Goal: Task Accomplishment & Management: Manage account settings

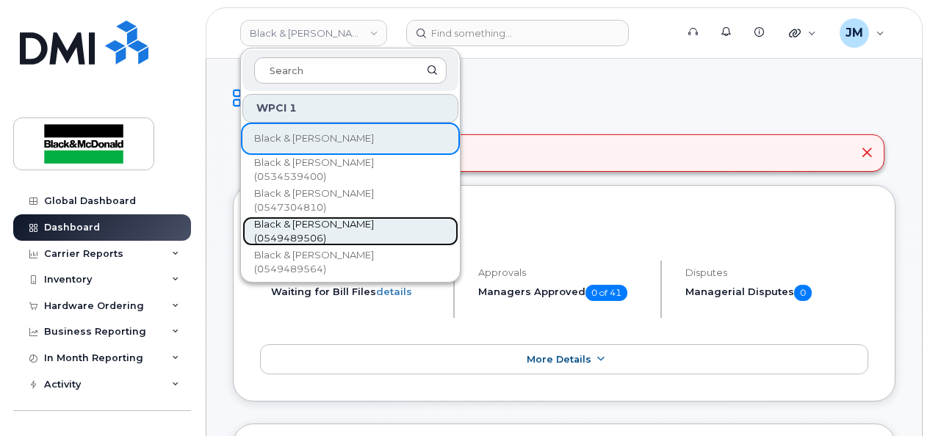
click at [398, 227] on span "Black & [PERSON_NAME] (0549489506)" at bounding box center [338, 231] width 169 height 29
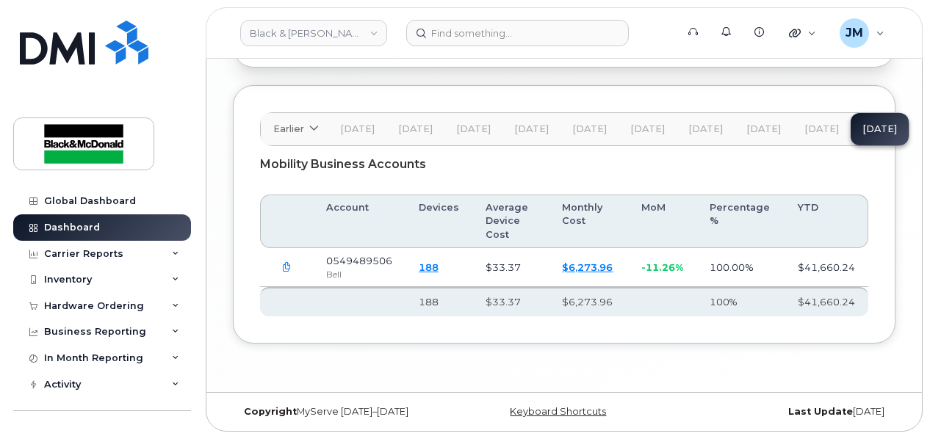
scroll to position [2497, 0]
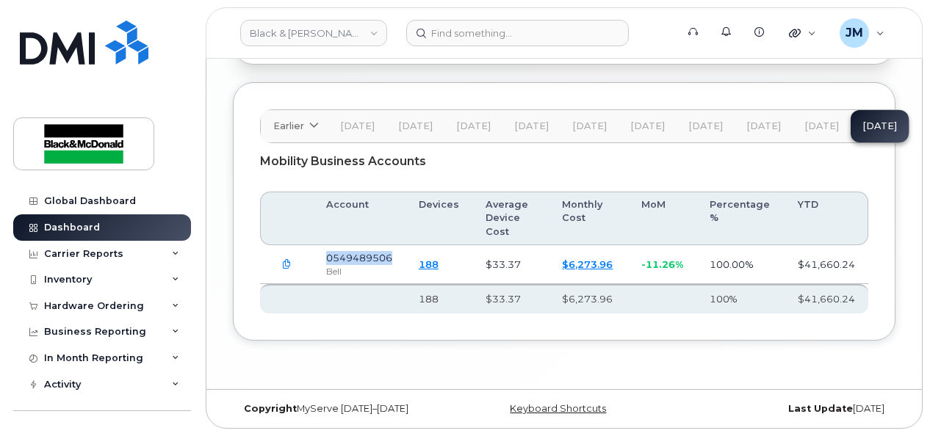
drag, startPoint x: 326, startPoint y: 257, endPoint x: 393, endPoint y: 255, distance: 66.9
click at [393, 255] on td "0549489506 Bell" at bounding box center [359, 264] width 93 height 39
copy span "0549489506"
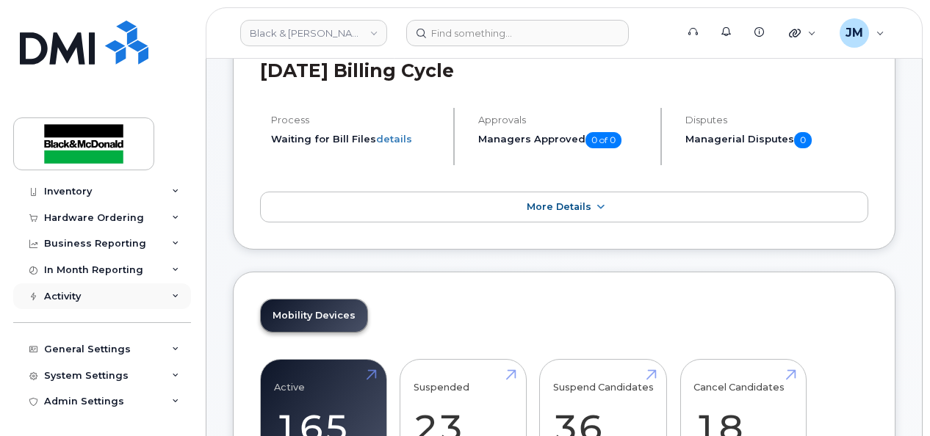
scroll to position [147, 0]
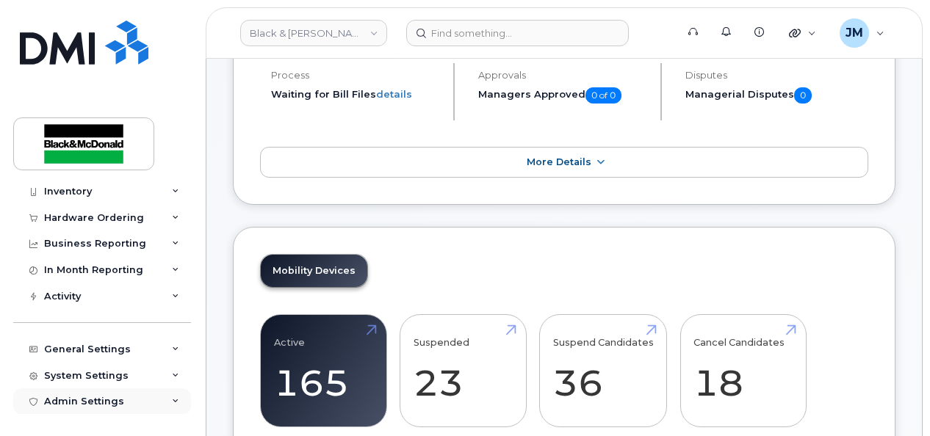
click at [172, 404] on icon at bounding box center [175, 401] width 7 height 7
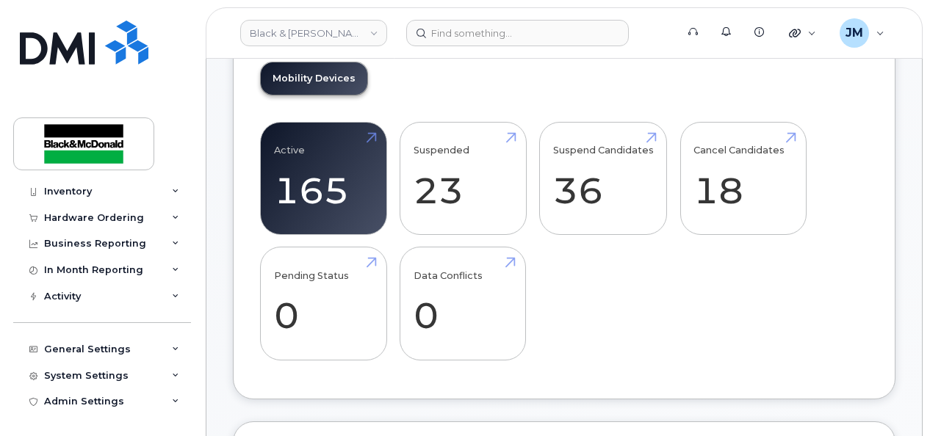
scroll to position [441, 0]
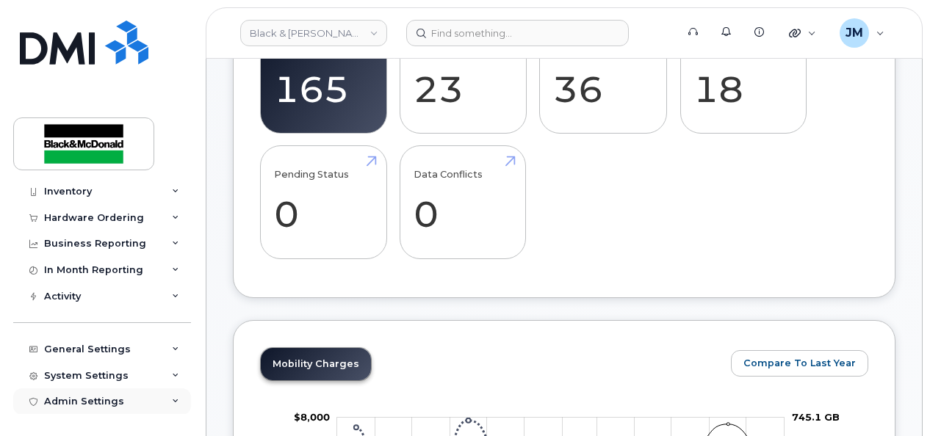
click at [91, 402] on div "Admin Settings" at bounding box center [84, 402] width 80 height 12
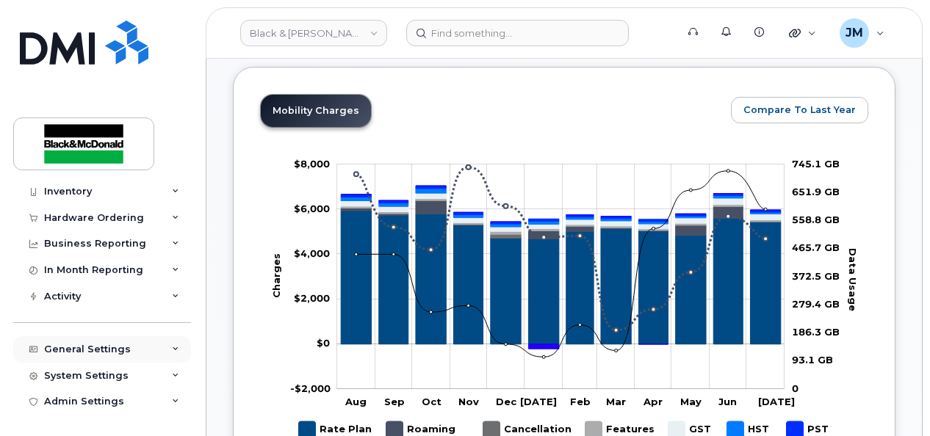
scroll to position [734, 0]
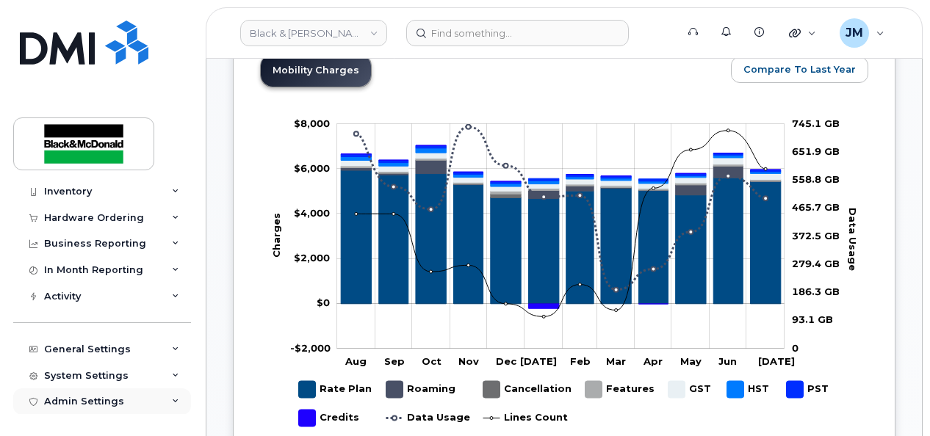
click at [172, 400] on icon at bounding box center [175, 401] width 7 height 7
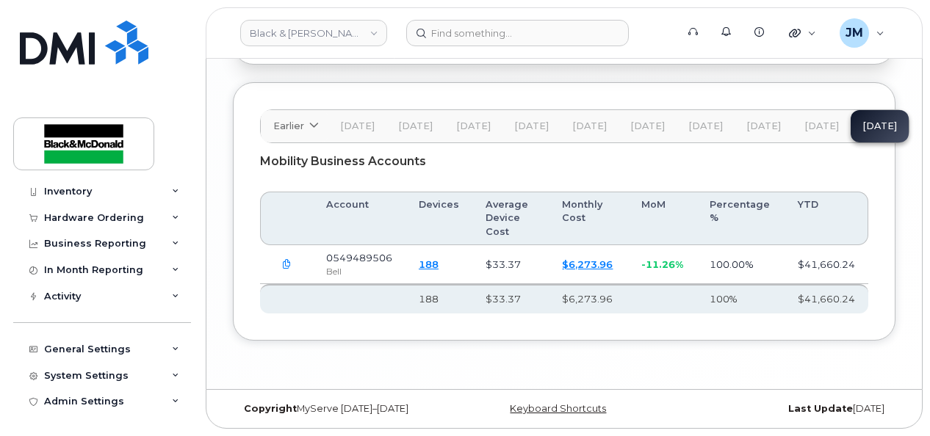
scroll to position [2498, 0]
click at [71, 397] on div "Admin Settings" at bounding box center [84, 402] width 80 height 12
click at [73, 401] on div "Admin Settings" at bounding box center [84, 402] width 80 height 12
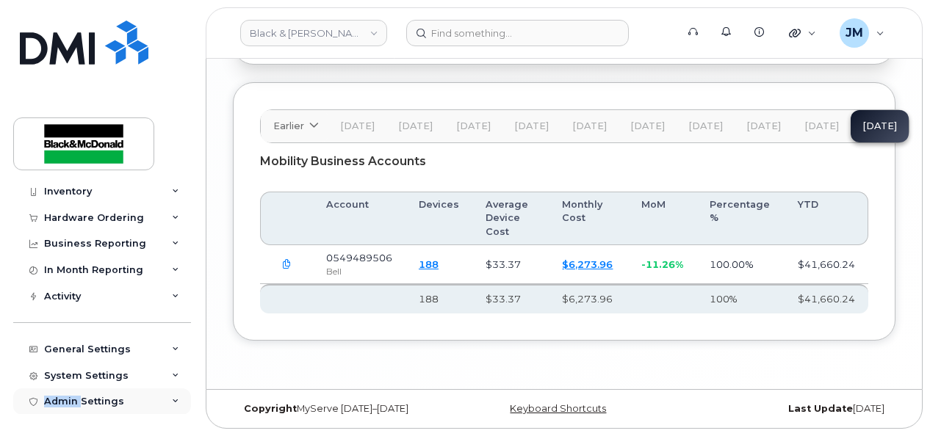
click at [73, 401] on div "Admin Settings" at bounding box center [84, 402] width 80 height 12
drag, startPoint x: 73, startPoint y: 401, endPoint x: 175, endPoint y: 402, distance: 102.1
click at [175, 402] on div "Admin Settings" at bounding box center [102, 401] width 178 height 26
click at [172, 400] on icon at bounding box center [175, 401] width 7 height 7
click at [172, 398] on icon at bounding box center [175, 401] width 7 height 7
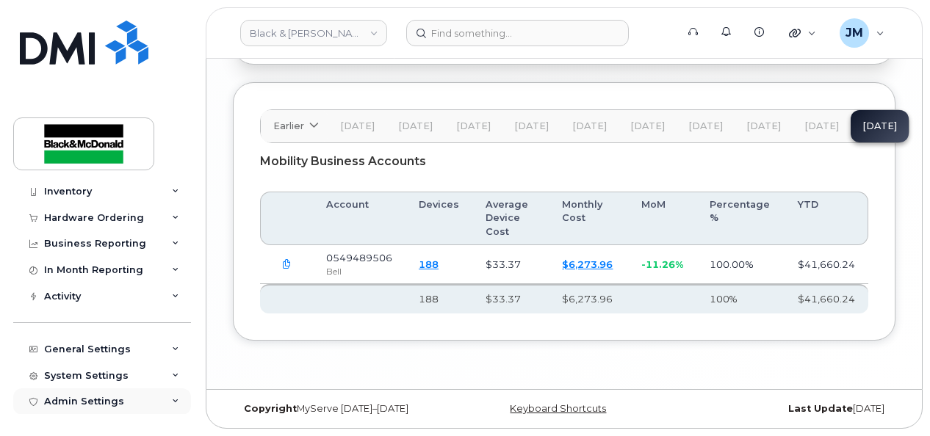
click at [172, 398] on icon at bounding box center [175, 401] width 7 height 7
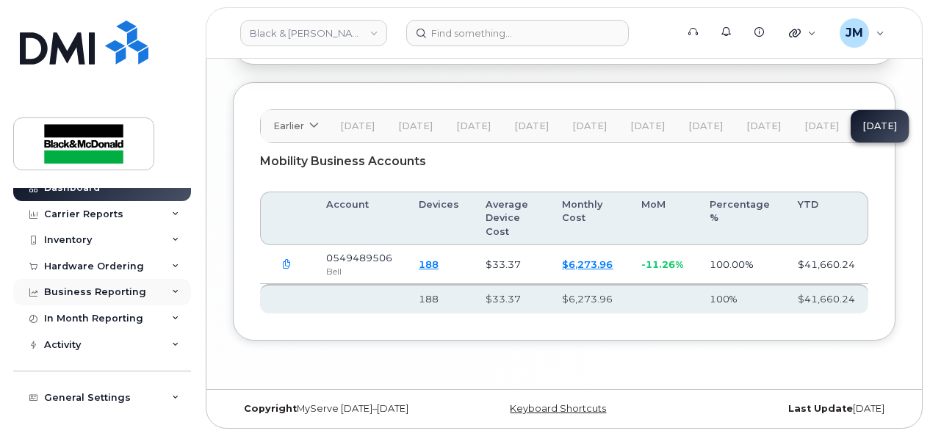
scroll to position [0, 0]
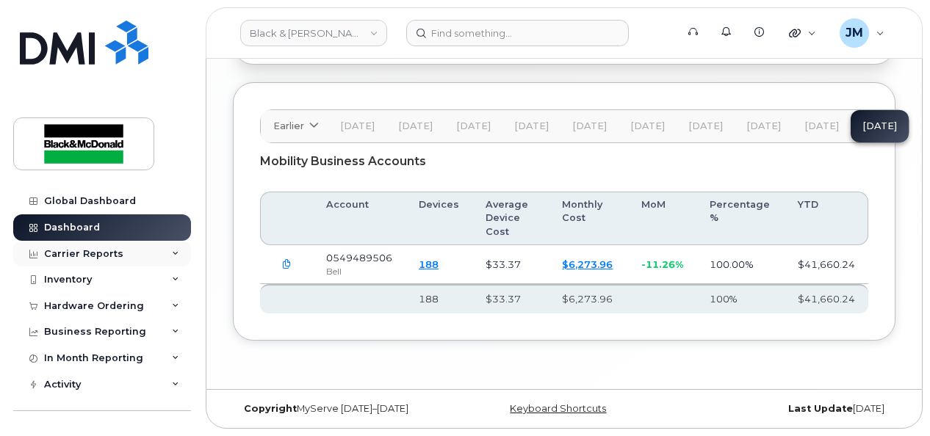
click at [172, 251] on icon at bounding box center [175, 253] width 7 height 7
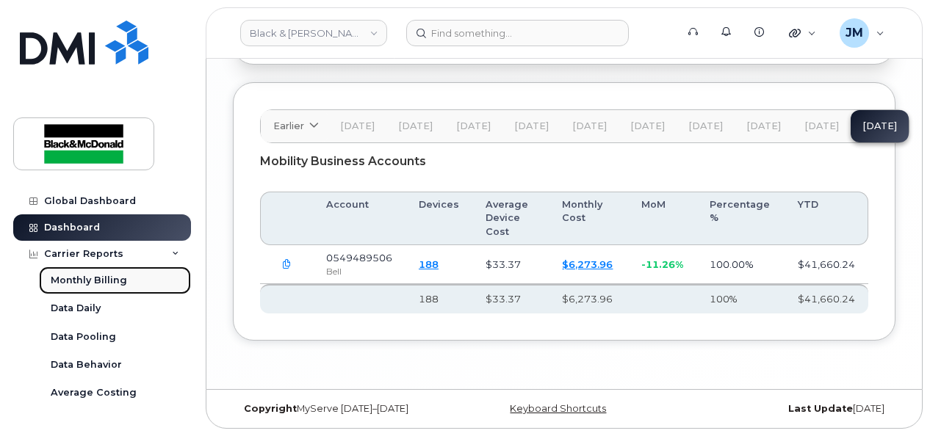
click at [106, 281] on div "Monthly Billing" at bounding box center [89, 280] width 76 height 13
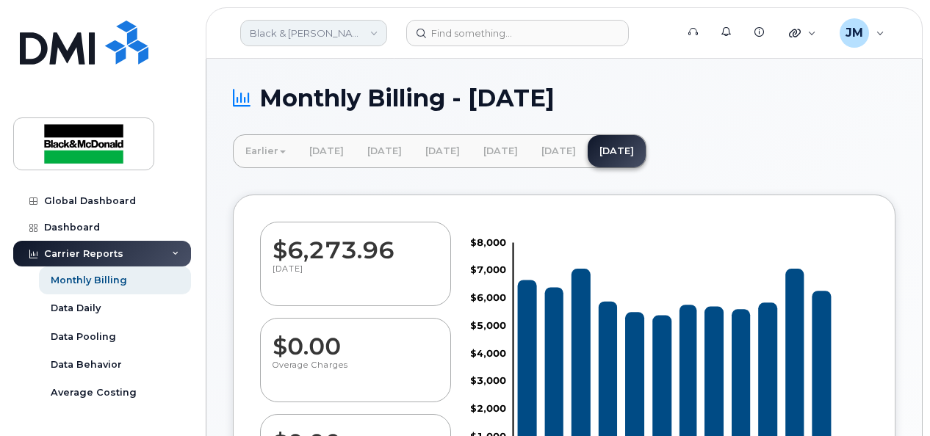
click at [372, 32] on link "Black & [PERSON_NAME] (0549489506)" at bounding box center [313, 33] width 147 height 26
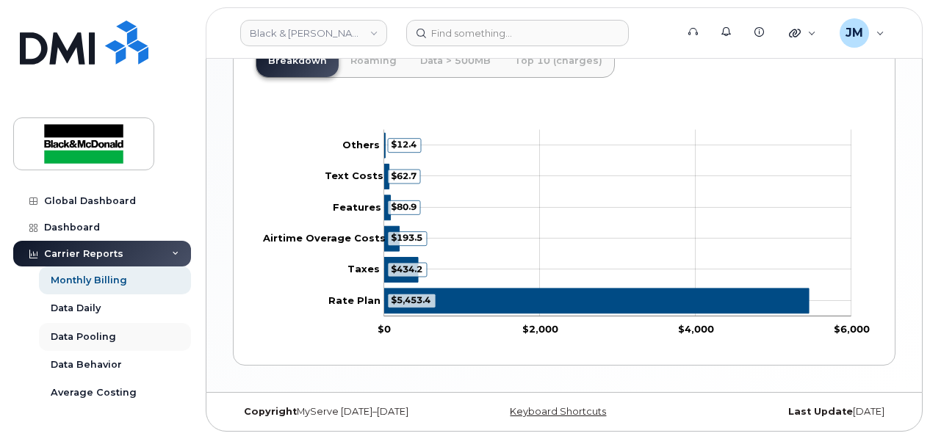
scroll to position [147, 0]
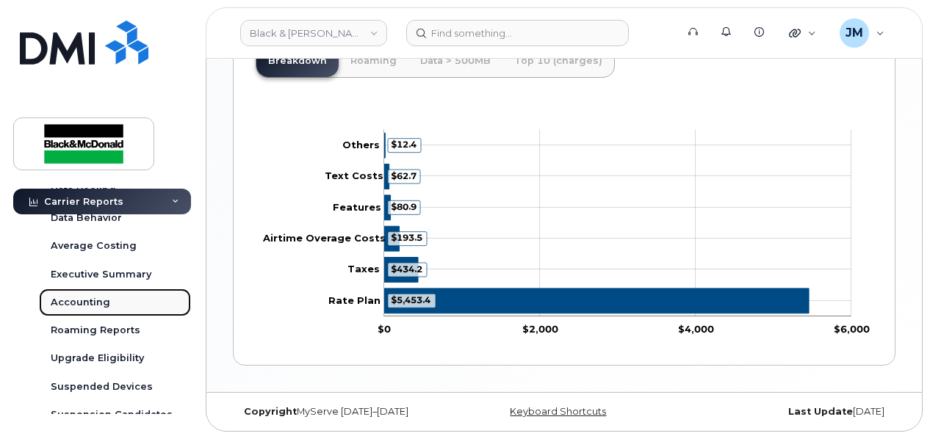
click at [88, 303] on div "Accounting" at bounding box center [80, 302] width 59 height 13
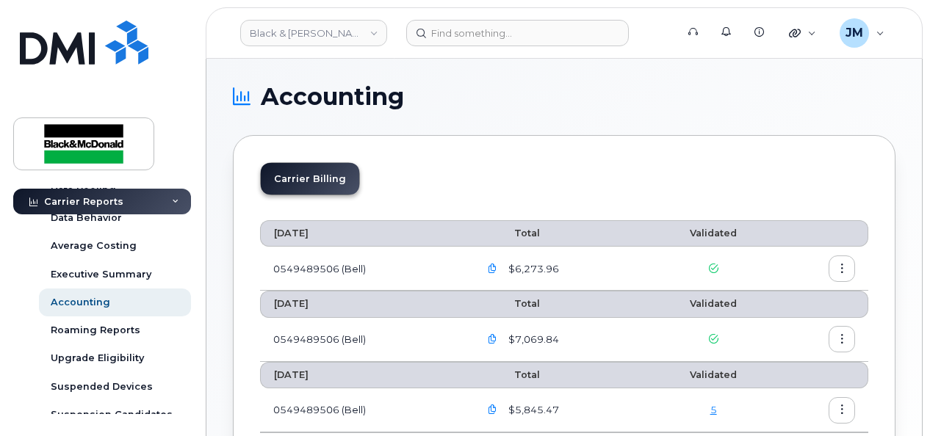
click at [495, 264] on icon "button" at bounding box center [493, 269] width 10 height 10
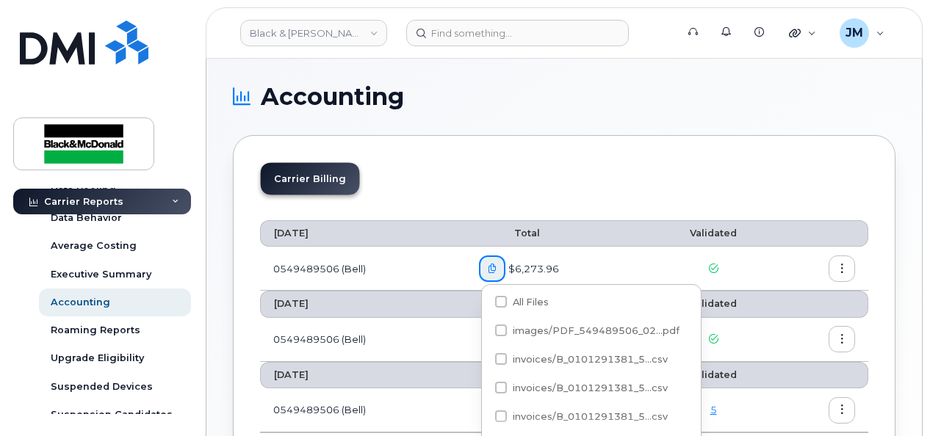
click at [840, 261] on button "button" at bounding box center [841, 269] width 26 height 26
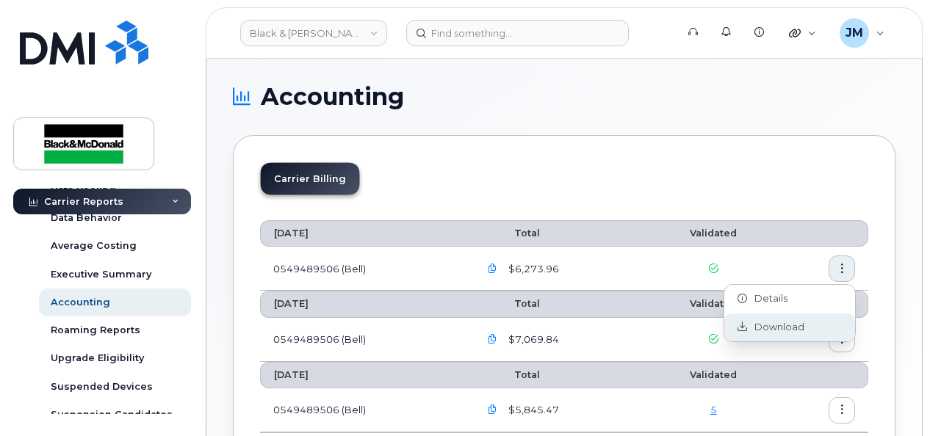
click at [789, 324] on span "Download" at bounding box center [775, 327] width 57 height 13
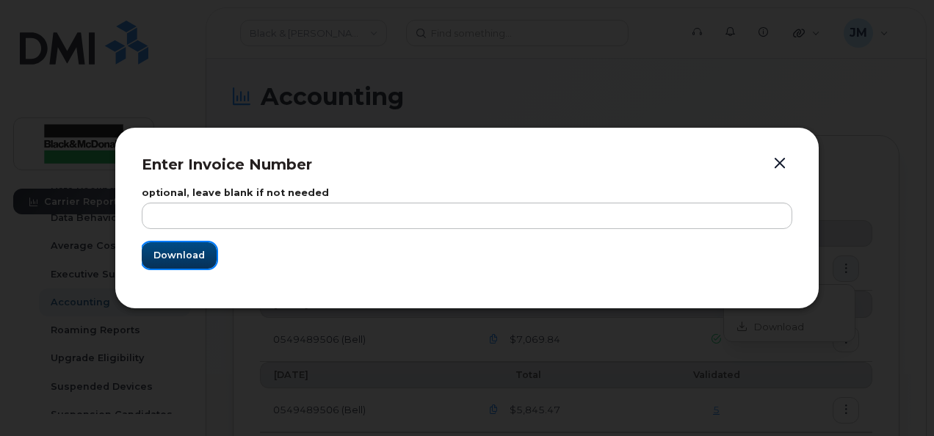
click at [195, 253] on span "Download" at bounding box center [178, 255] width 51 height 14
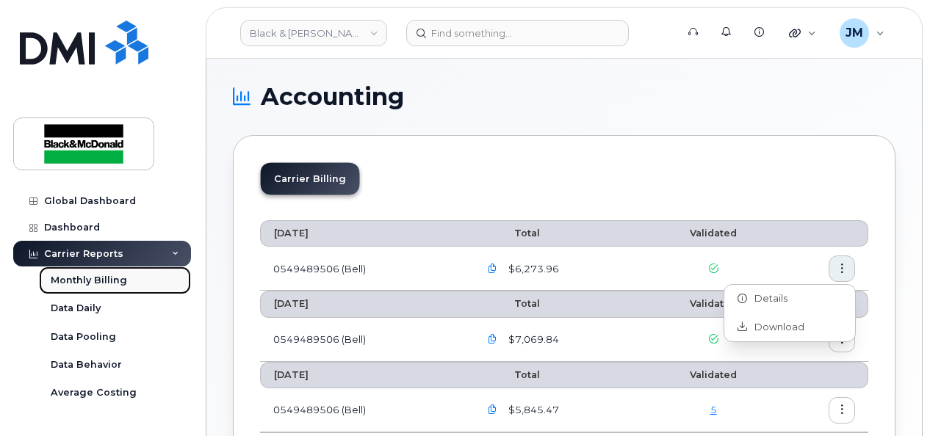
click at [119, 281] on div "Monthly Billing" at bounding box center [89, 280] width 76 height 13
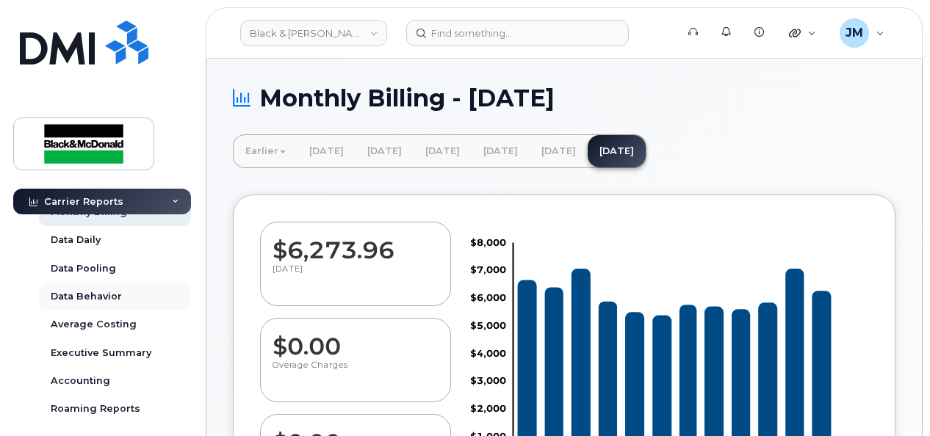
scroll to position [73, 0]
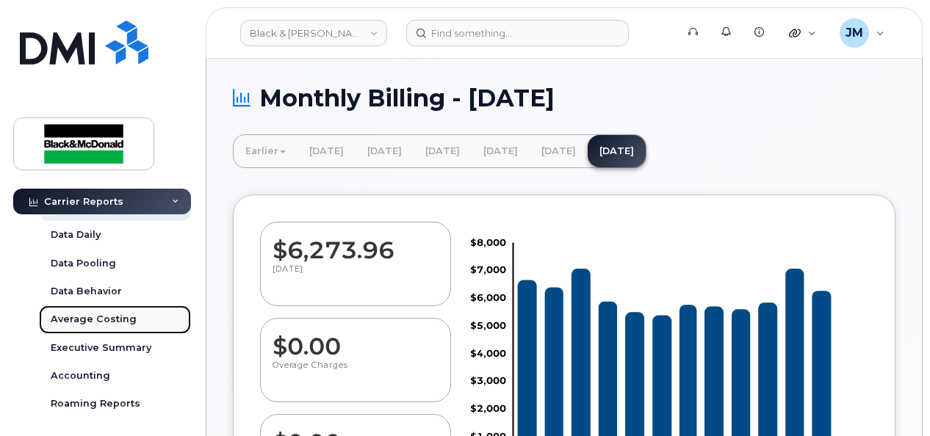
click at [113, 318] on div "Average Costing" at bounding box center [94, 319] width 86 height 13
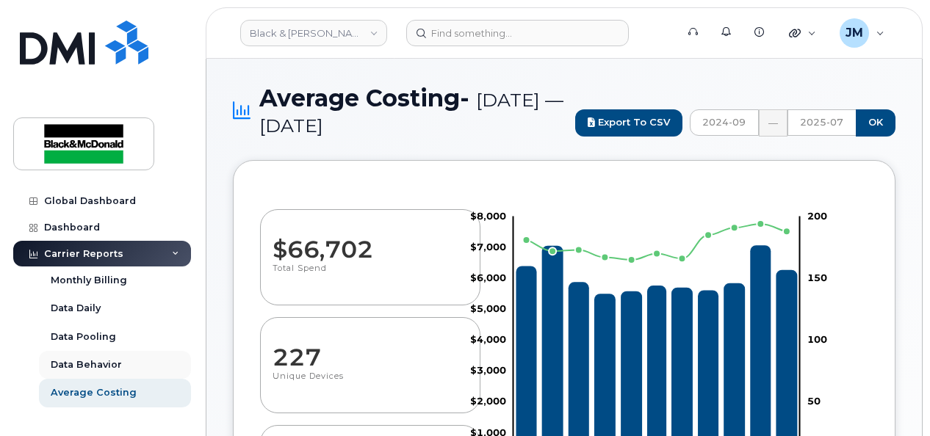
select select "100"
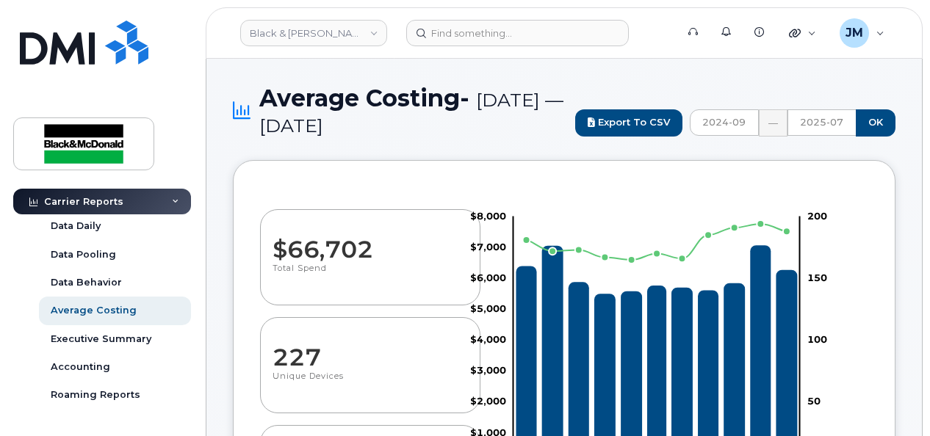
scroll to position [73, 0]
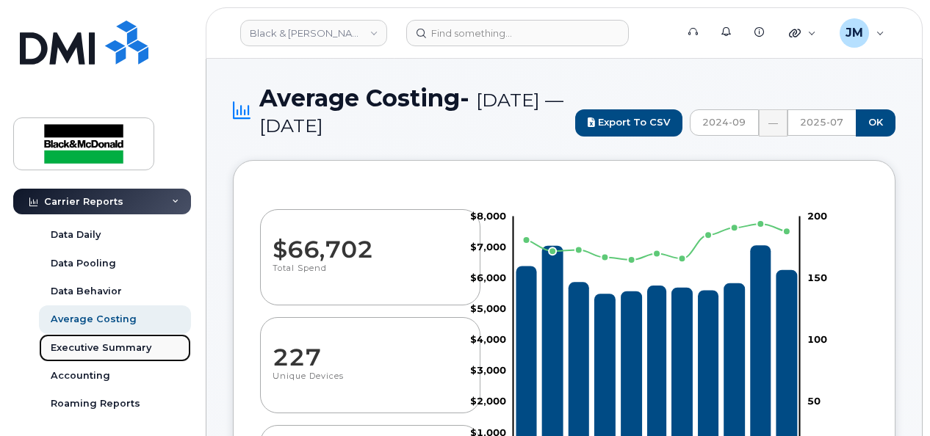
click at [116, 344] on div "Executive Summary" at bounding box center [101, 347] width 101 height 13
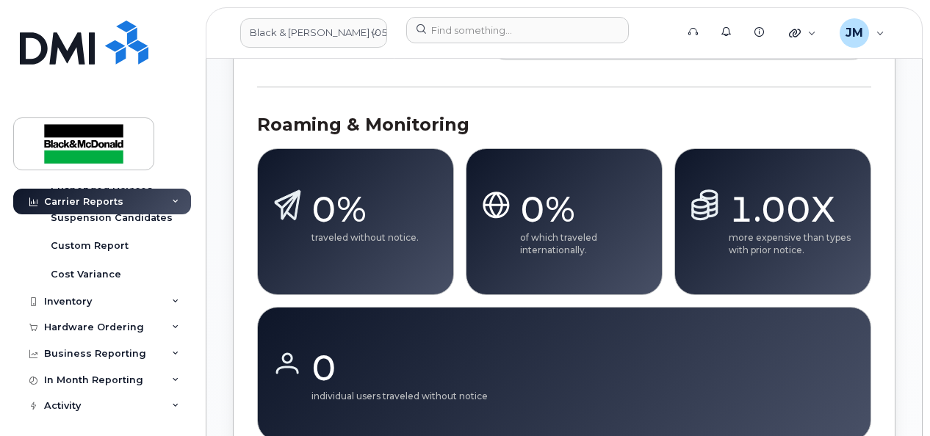
scroll to position [367, 0]
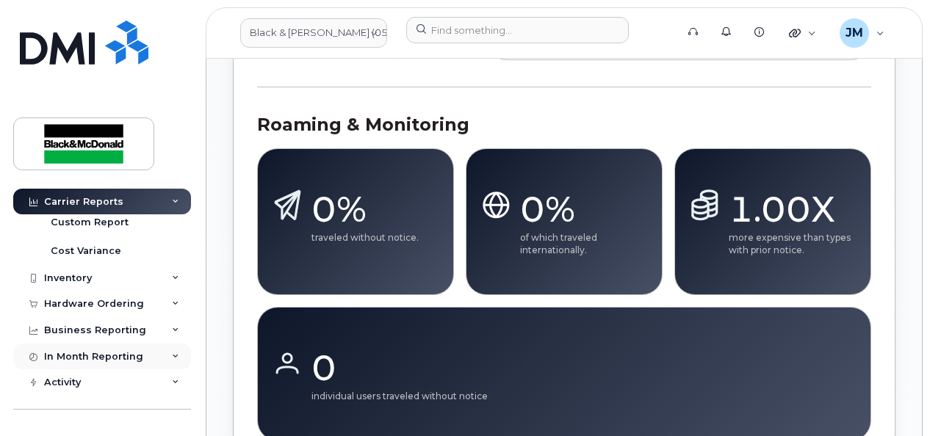
click at [172, 356] on icon at bounding box center [175, 356] width 7 height 7
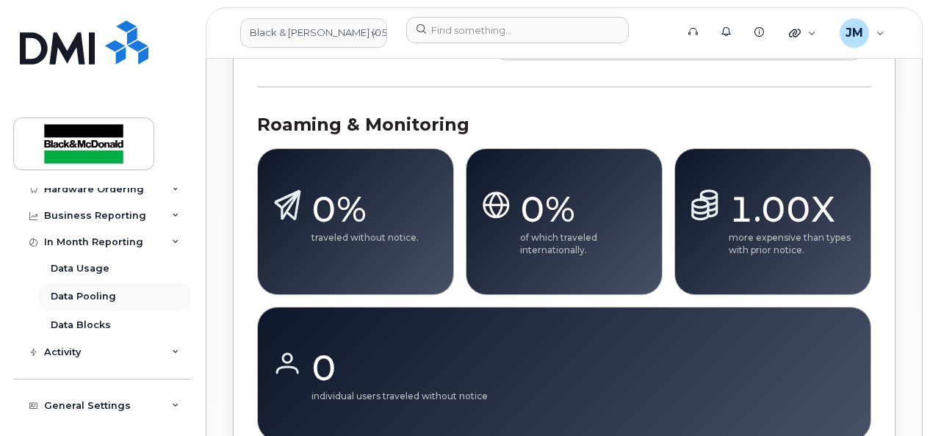
scroll to position [514, 0]
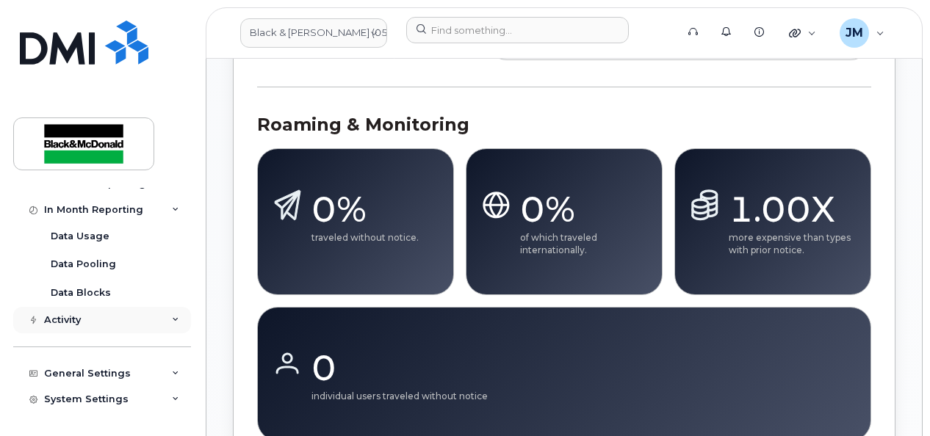
click at [172, 318] on icon at bounding box center [175, 320] width 7 height 7
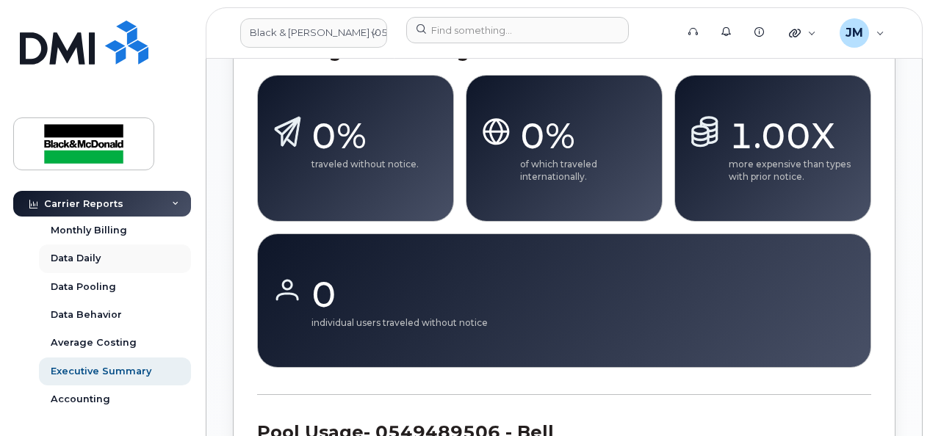
scroll to position [73, 0]
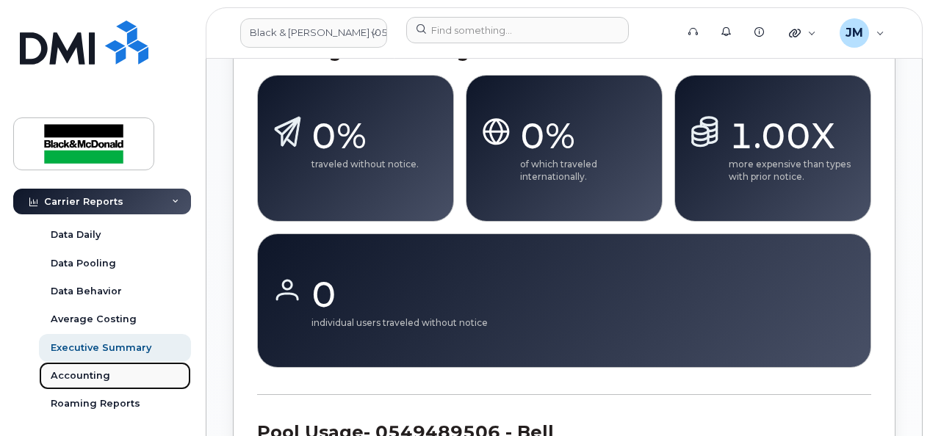
click at [79, 372] on div "Accounting" at bounding box center [80, 375] width 59 height 13
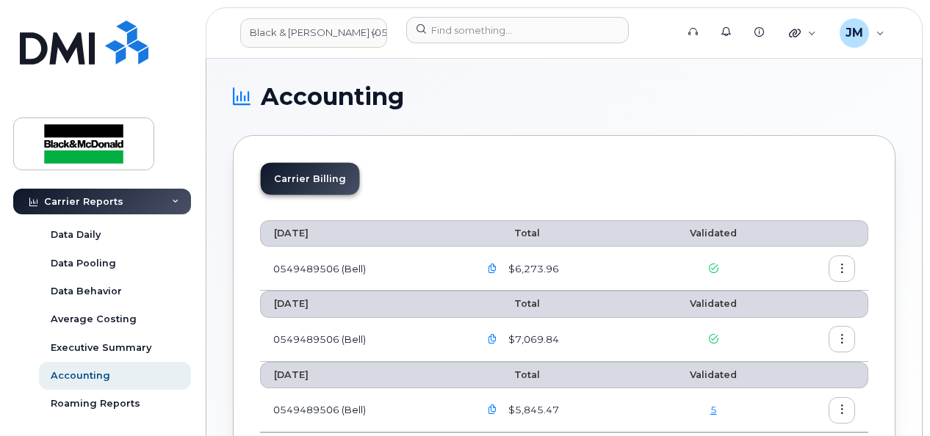
click at [494, 267] on icon "button" at bounding box center [493, 269] width 10 height 10
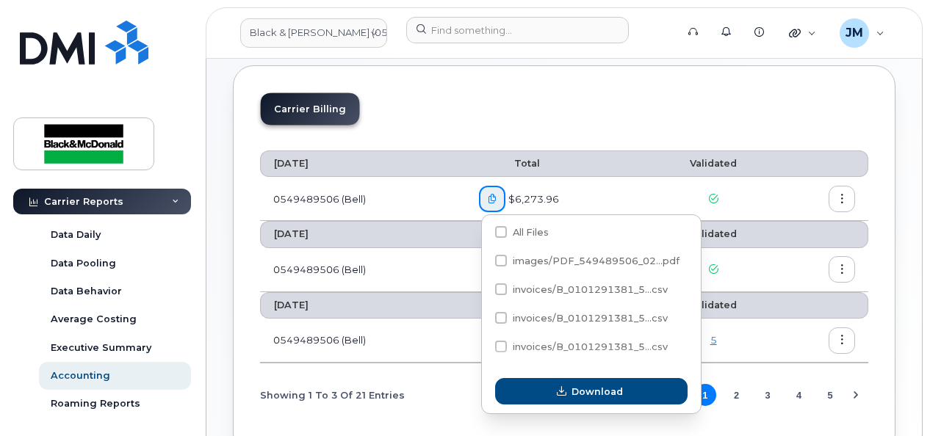
scroll to position [158, 0]
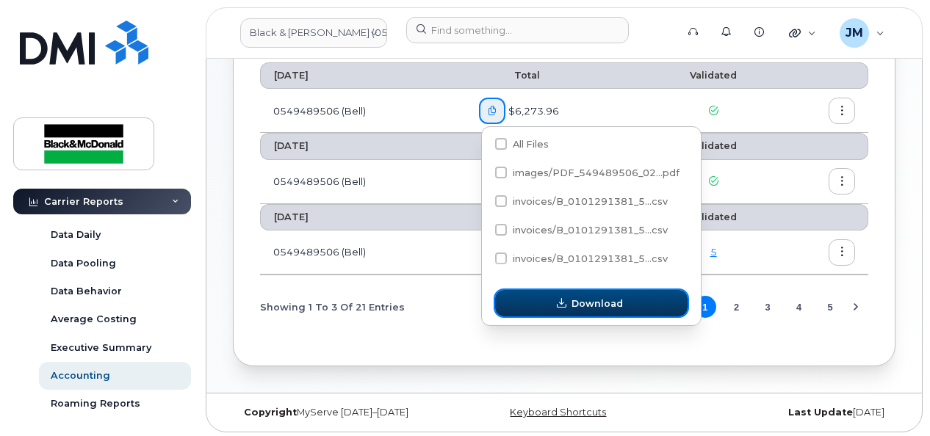
click at [568, 300] on span "button" at bounding box center [561, 304] width 14 height 14
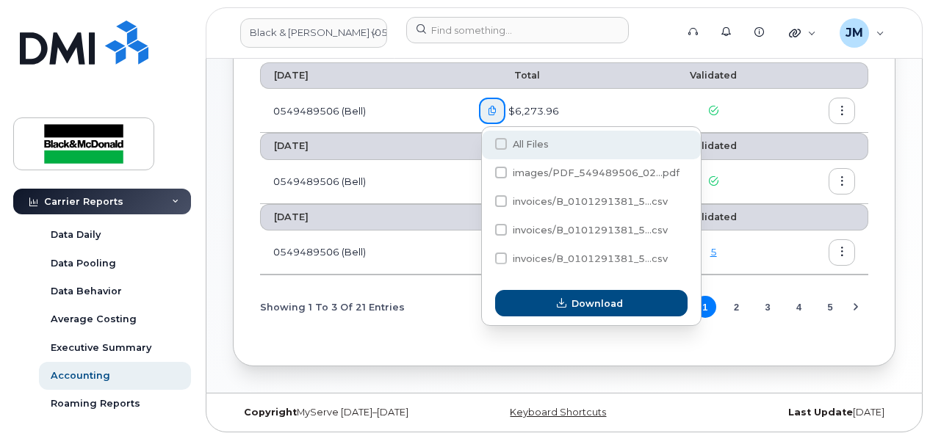
click at [502, 143] on span at bounding box center [501, 144] width 12 height 12
click at [485, 143] on input "All Files" at bounding box center [480, 144] width 7 height 7
checkbox input "true"
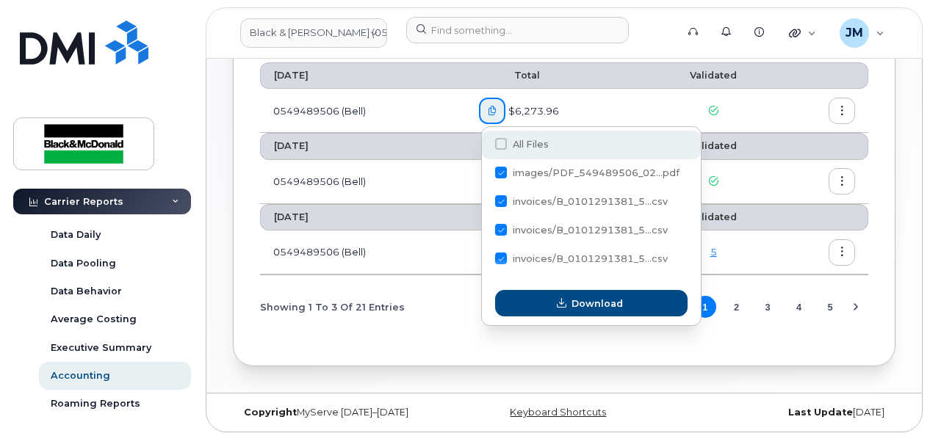
checkbox input "true"
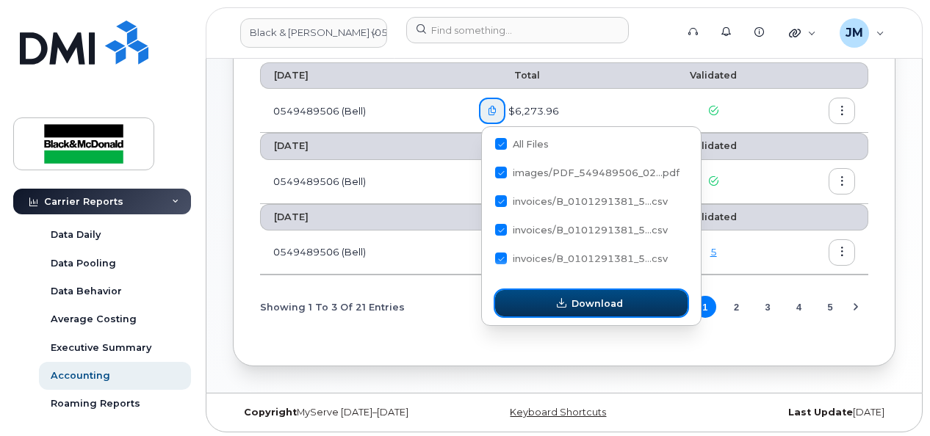
click at [571, 294] on button "Download" at bounding box center [591, 303] width 192 height 26
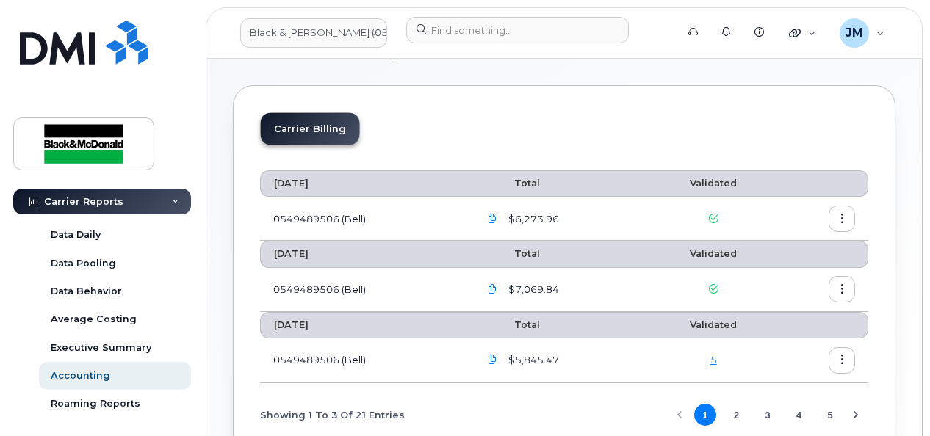
scroll to position [0, 0]
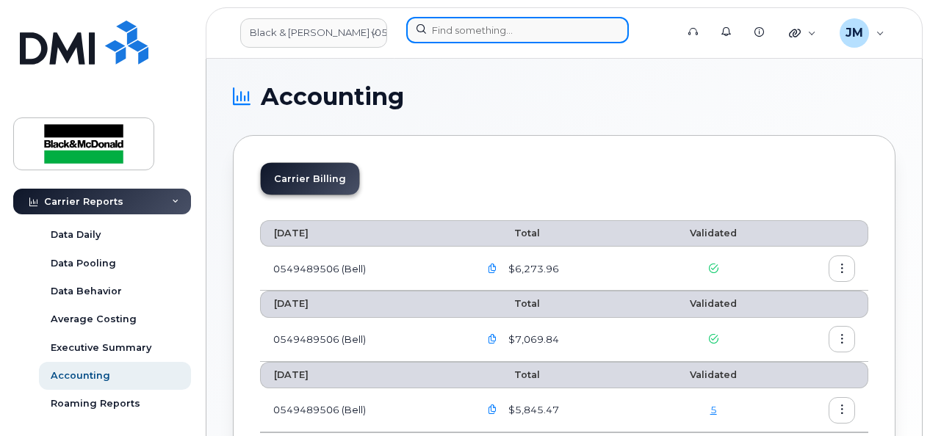
click at [454, 17] on input at bounding box center [517, 30] width 223 height 26
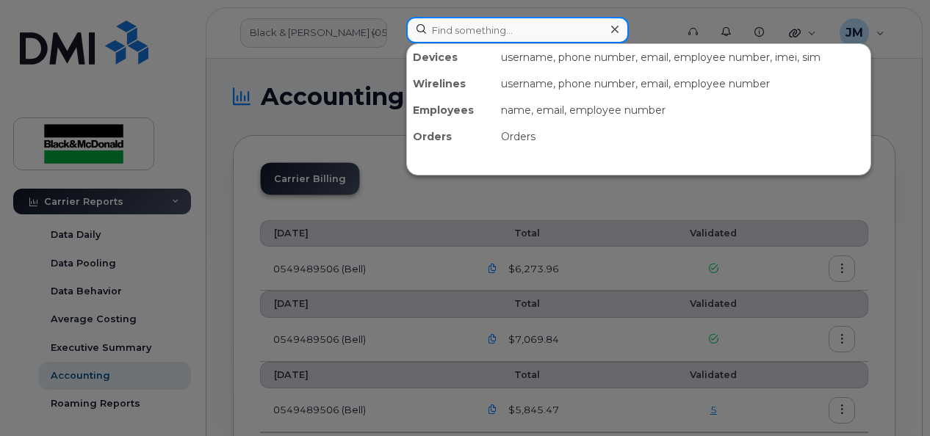
paste input "ZAHARUK"
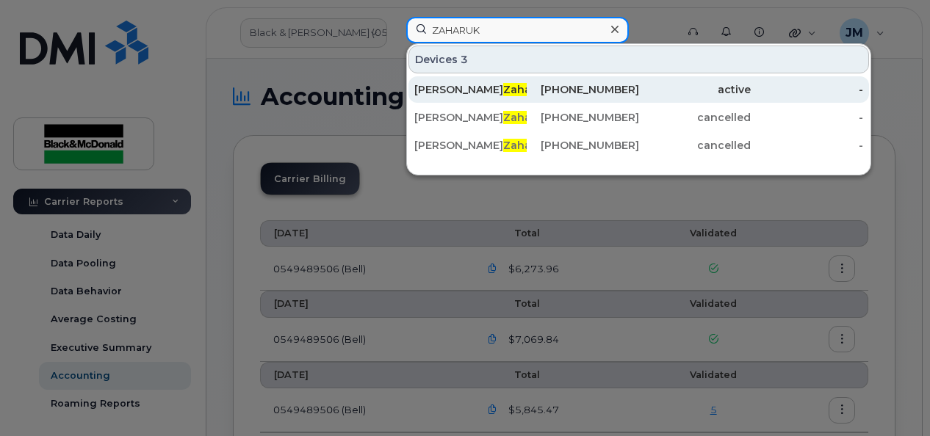
type input "ZAHARUK"
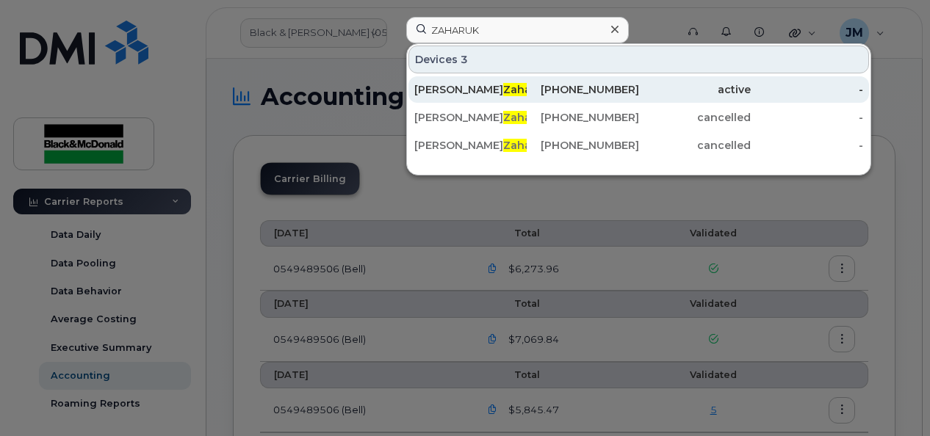
click at [527, 81] on div "Brent Zaharuk" at bounding box center [583, 89] width 112 height 26
click at [503, 83] on span "Zaharuk" at bounding box center [526, 89] width 46 height 13
click at [441, 86] on div "Brent Zaharuk" at bounding box center [470, 89] width 112 height 15
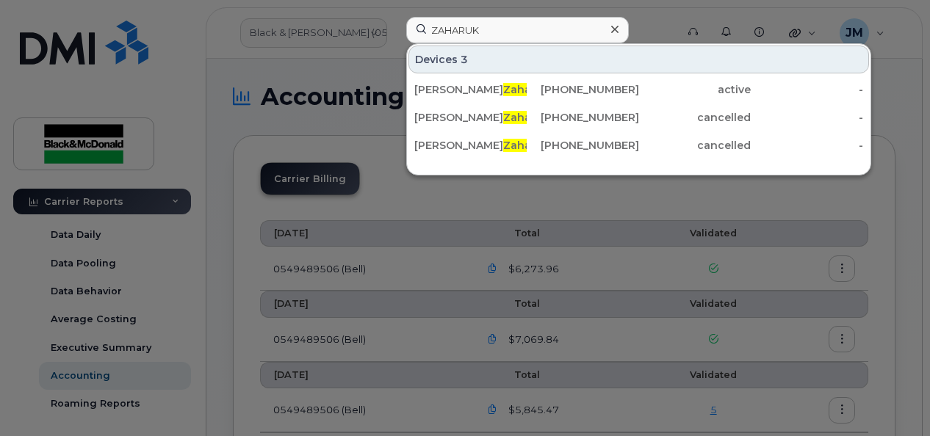
click at [616, 29] on icon at bounding box center [614, 30] width 7 height 12
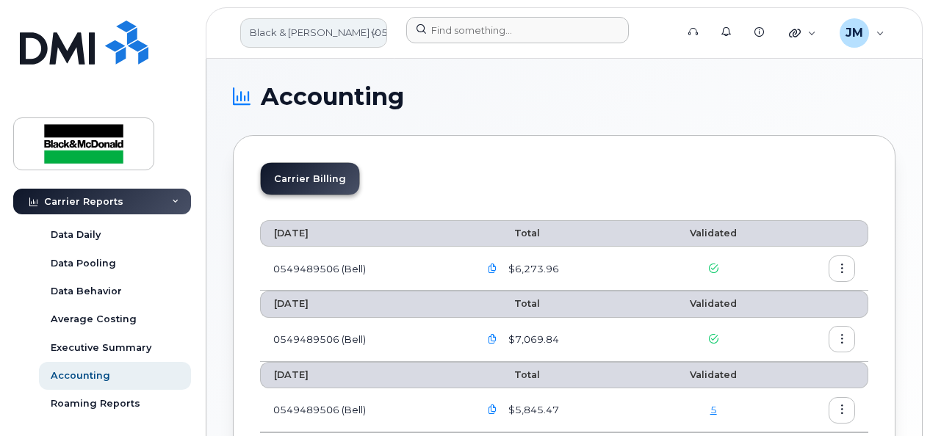
click at [320, 32] on link "Black & [PERSON_NAME] (0549489506)" at bounding box center [313, 32] width 147 height 29
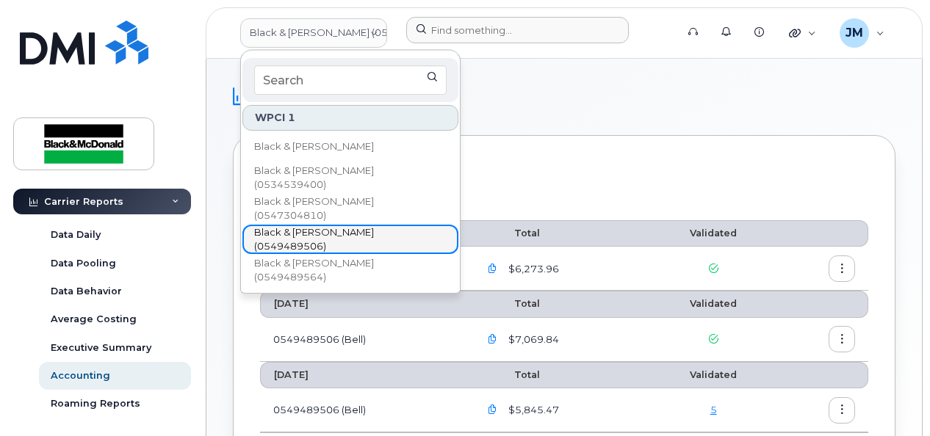
click at [405, 239] on span "Black & [PERSON_NAME] (0549489506)" at bounding box center [338, 239] width 169 height 29
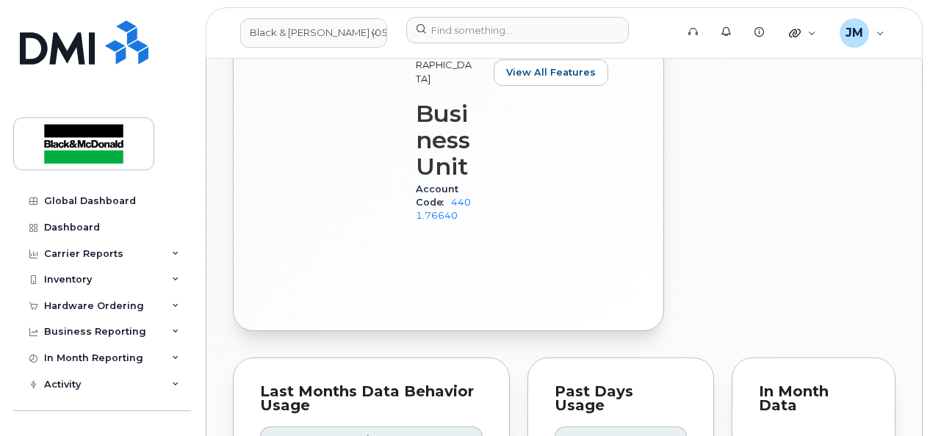
scroll to position [881, 0]
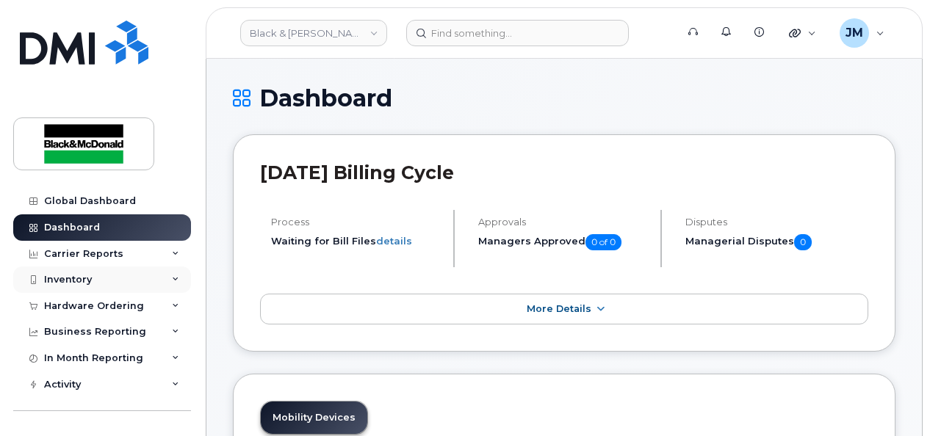
click at [174, 278] on icon at bounding box center [175, 279] width 7 height 7
click at [172, 251] on icon at bounding box center [175, 253] width 7 height 7
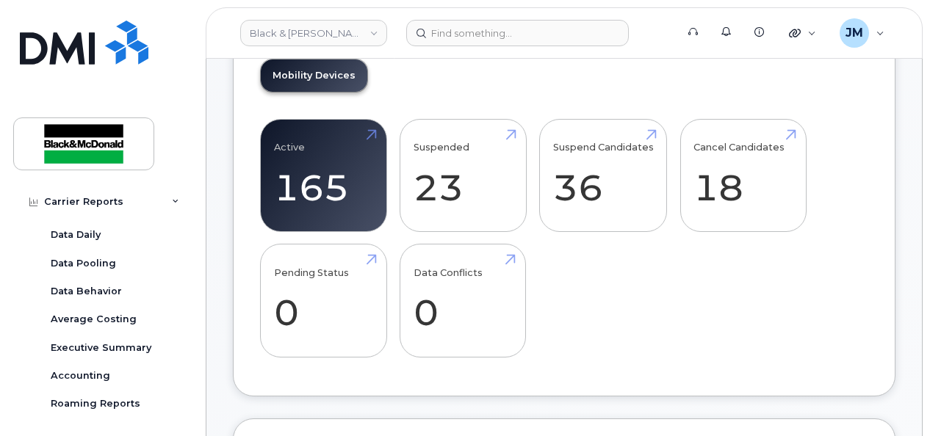
scroll to position [367, 0]
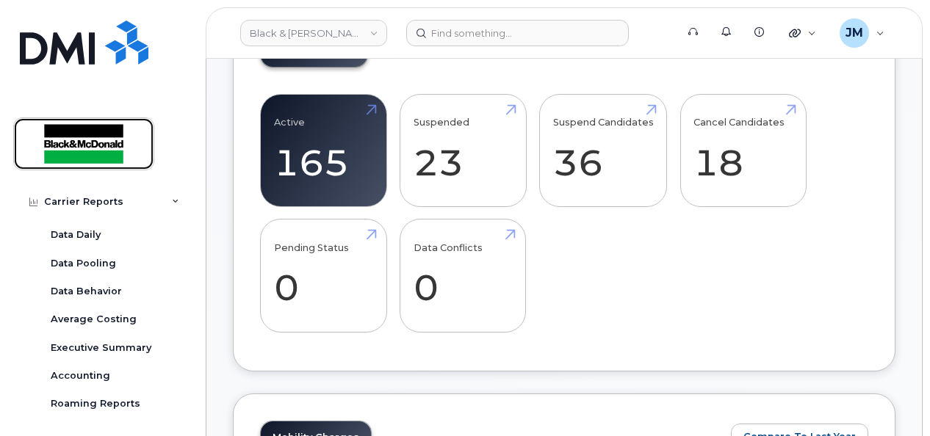
click at [95, 141] on img at bounding box center [83, 144] width 113 height 43
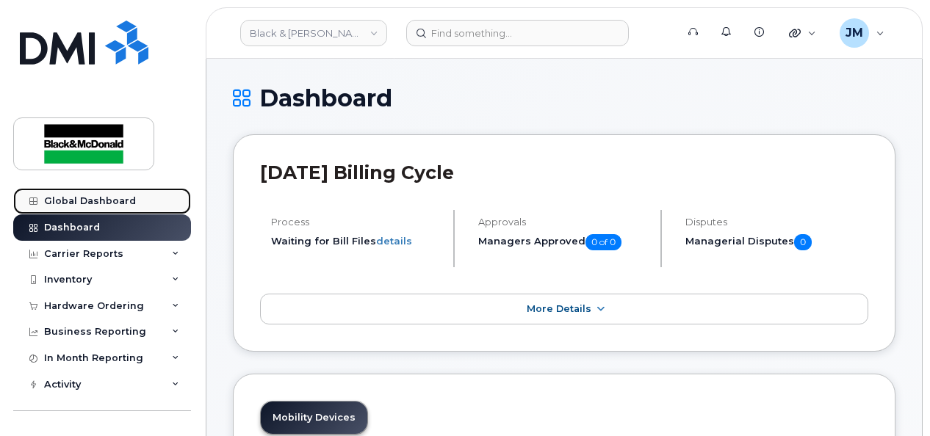
click at [91, 195] on div "Global Dashboard" at bounding box center [90, 201] width 92 height 12
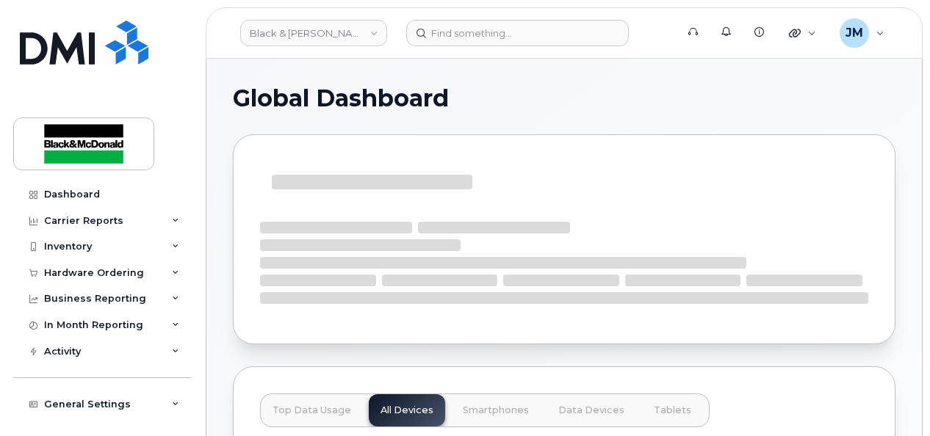
scroll to position [88, 0]
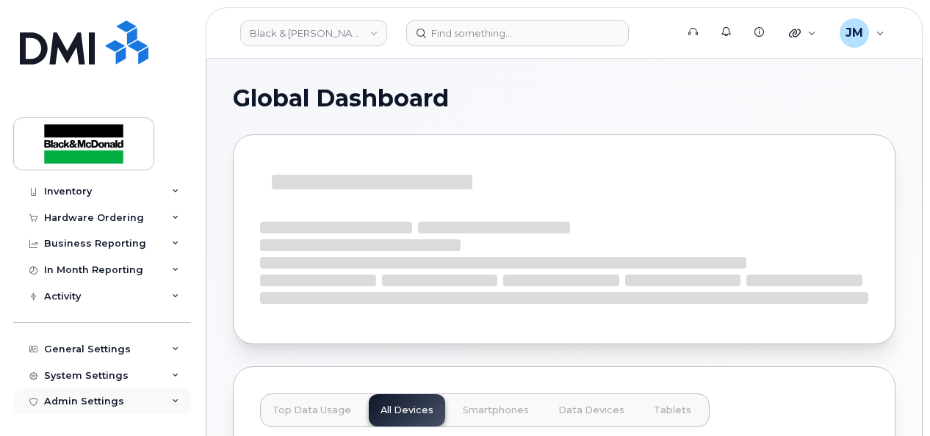
click at [172, 399] on icon at bounding box center [175, 401] width 7 height 7
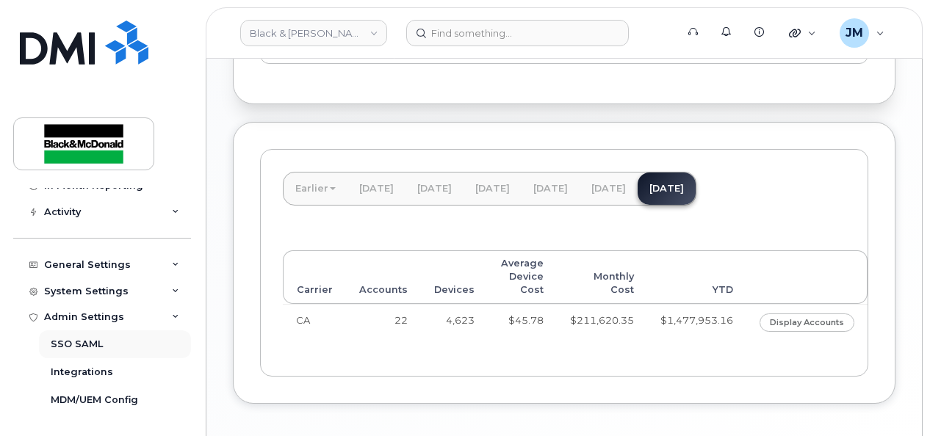
scroll to position [734, 0]
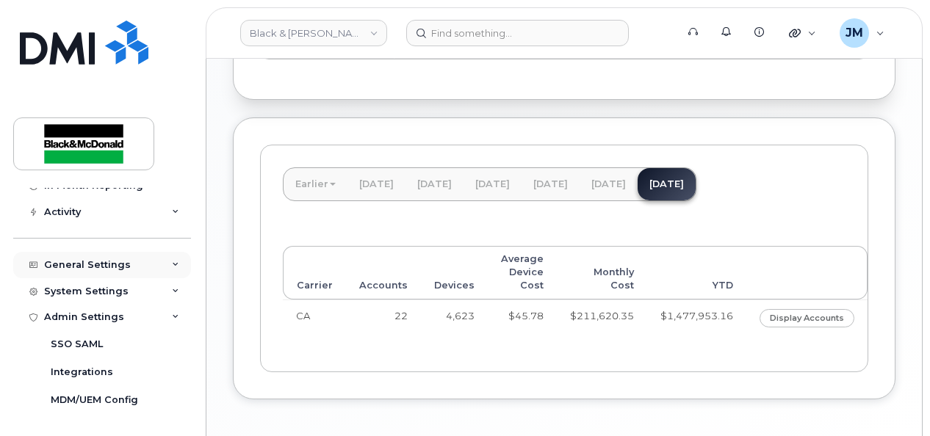
click at [89, 263] on div "General Settings" at bounding box center [87, 265] width 87 height 12
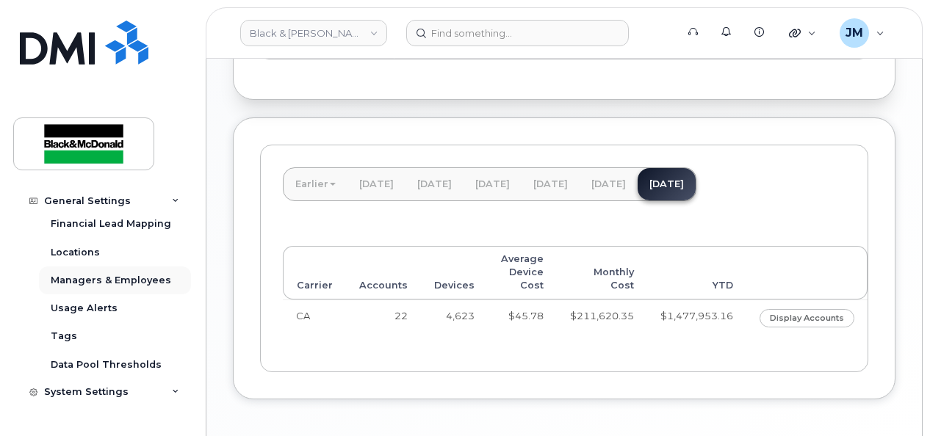
scroll to position [319, 0]
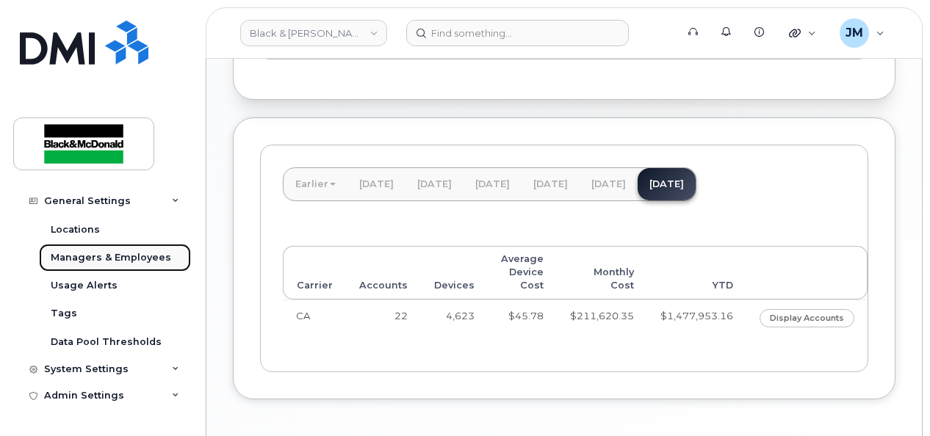
click at [112, 254] on div "Managers & Employees" at bounding box center [111, 257] width 120 height 13
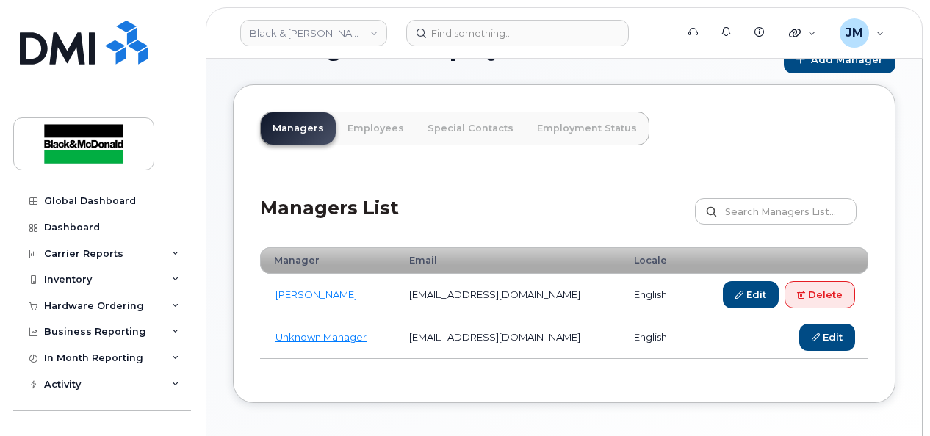
scroll to position [73, 0]
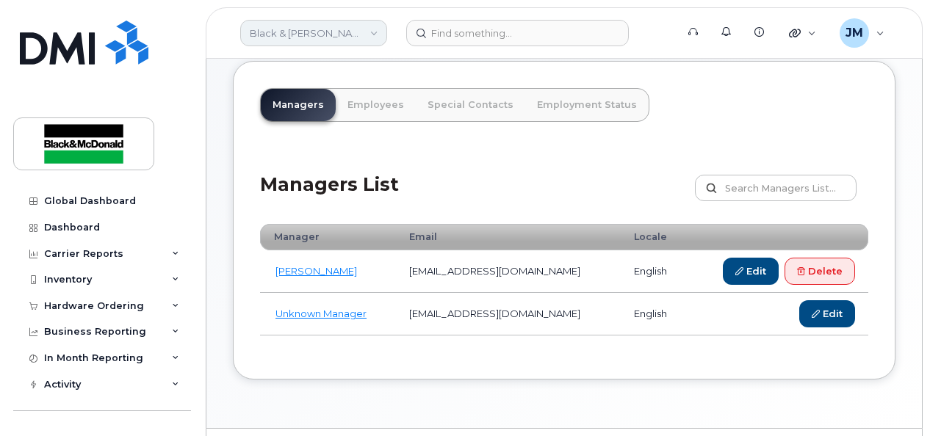
click at [377, 33] on link "Black & [PERSON_NAME] (0549489506)" at bounding box center [313, 33] width 147 height 26
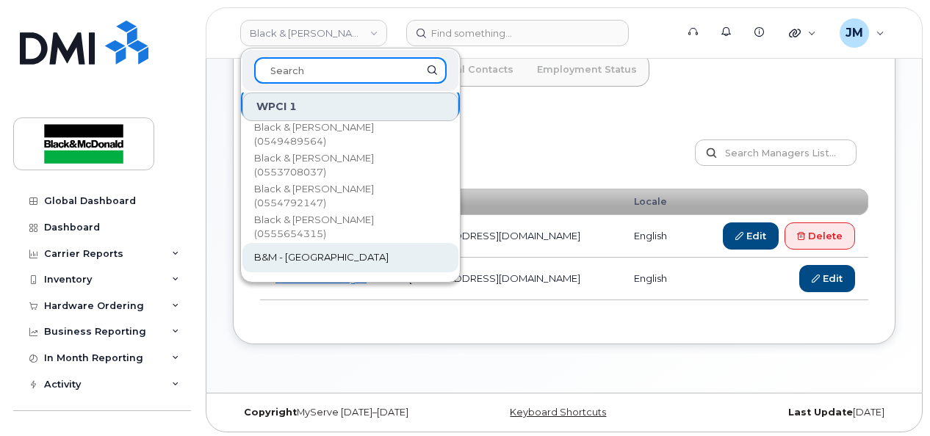
scroll to position [54, 0]
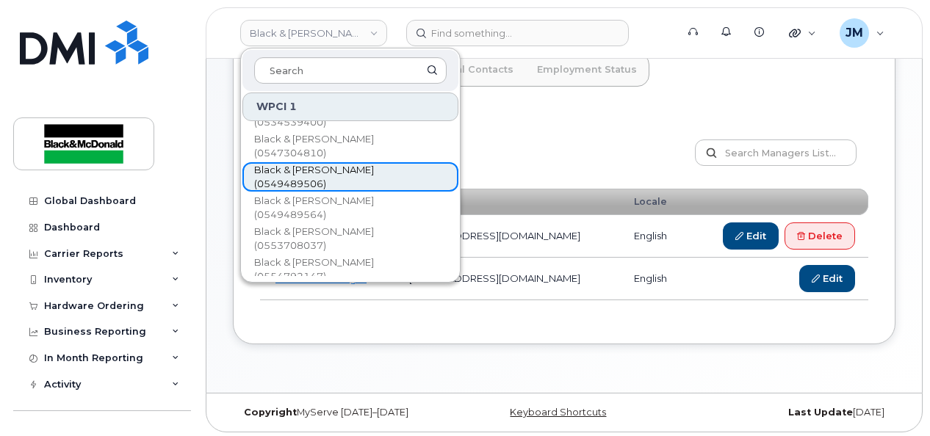
click at [416, 175] on link "Black & [PERSON_NAME] (0549489506)" at bounding box center [350, 176] width 216 height 29
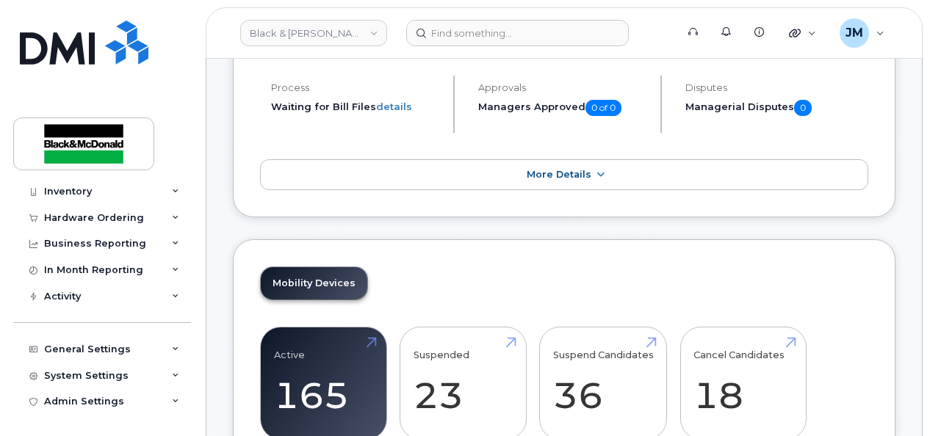
scroll to position [220, 0]
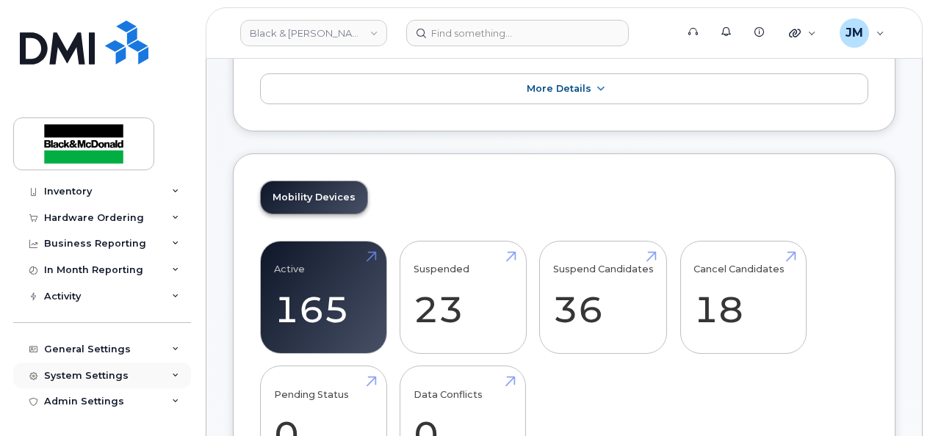
click at [75, 378] on div "System Settings" at bounding box center [86, 376] width 84 height 12
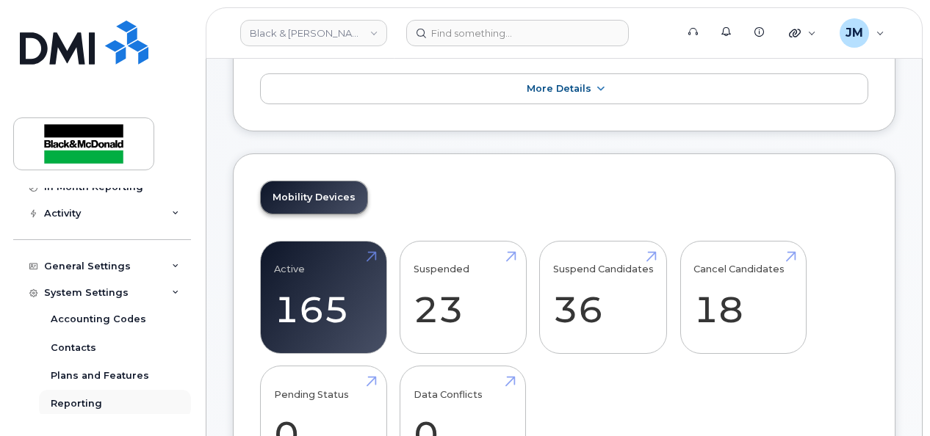
scroll to position [235, 0]
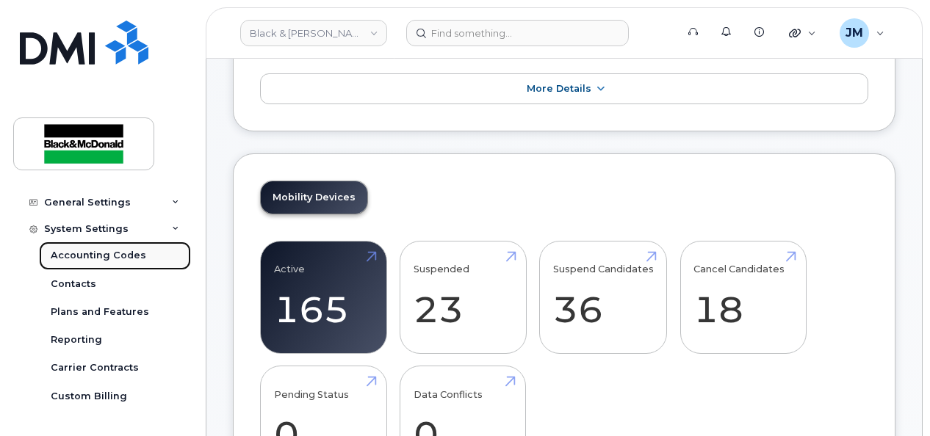
click at [101, 257] on div "Accounting Codes" at bounding box center [98, 255] width 95 height 13
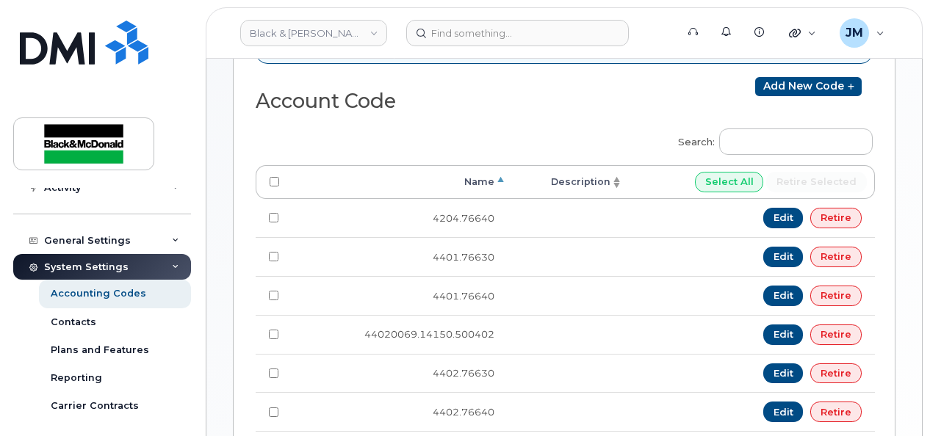
scroll to position [220, 0]
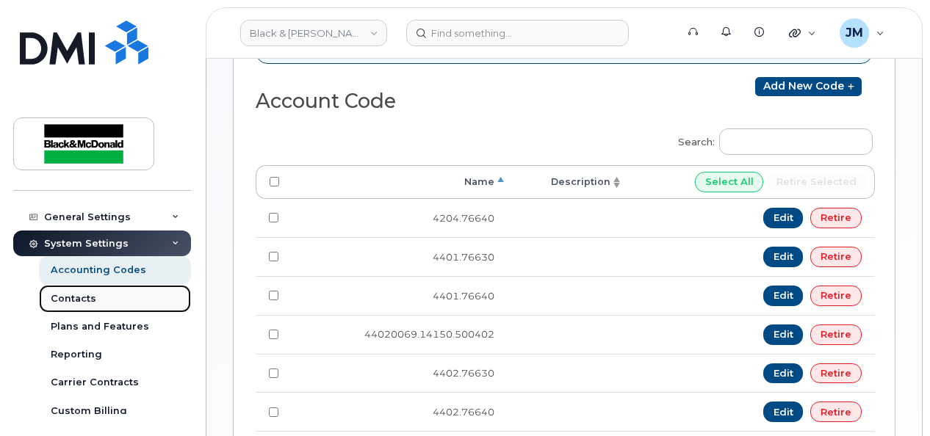
click at [87, 301] on div "Contacts" at bounding box center [74, 298] width 46 height 13
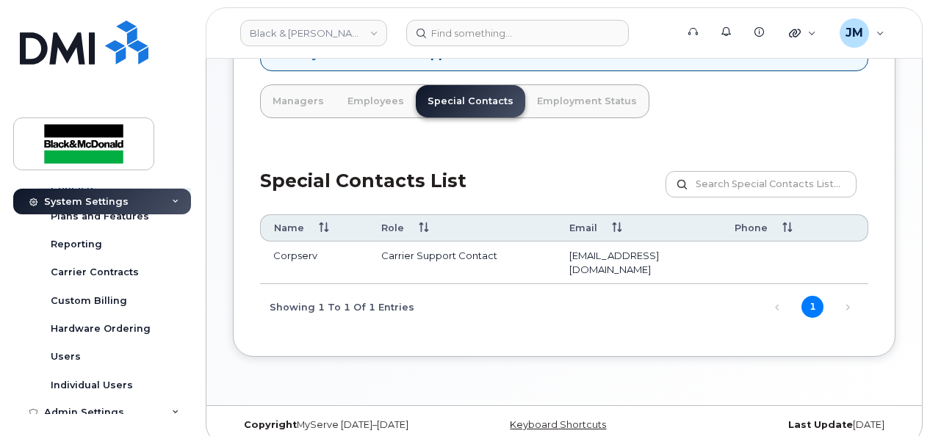
scroll to position [341, 0]
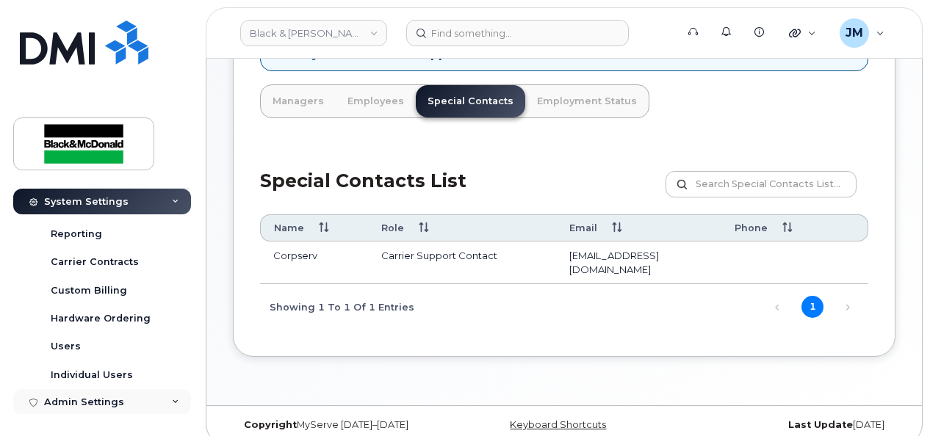
click at [103, 397] on div "Admin Settings" at bounding box center [84, 403] width 80 height 12
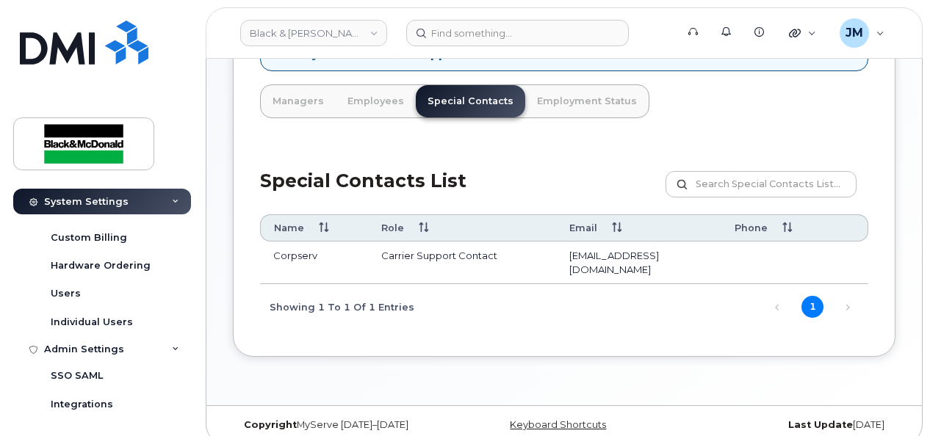
scroll to position [426, 0]
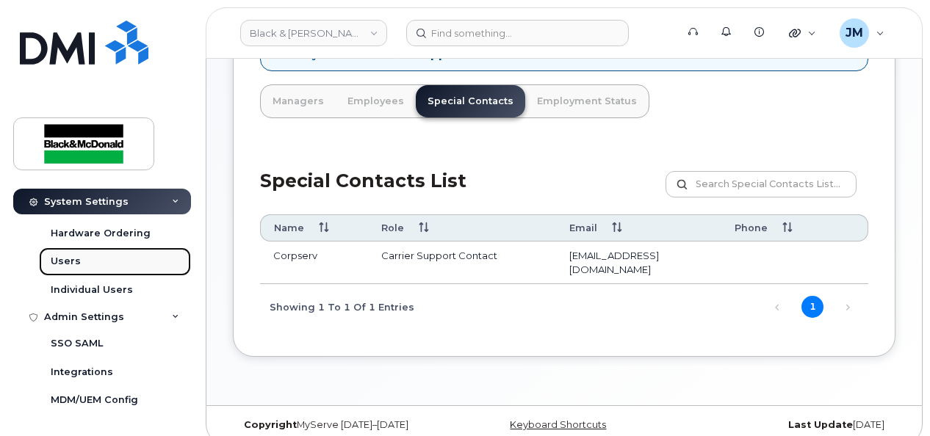
click at [65, 262] on div "Users" at bounding box center [66, 261] width 30 height 13
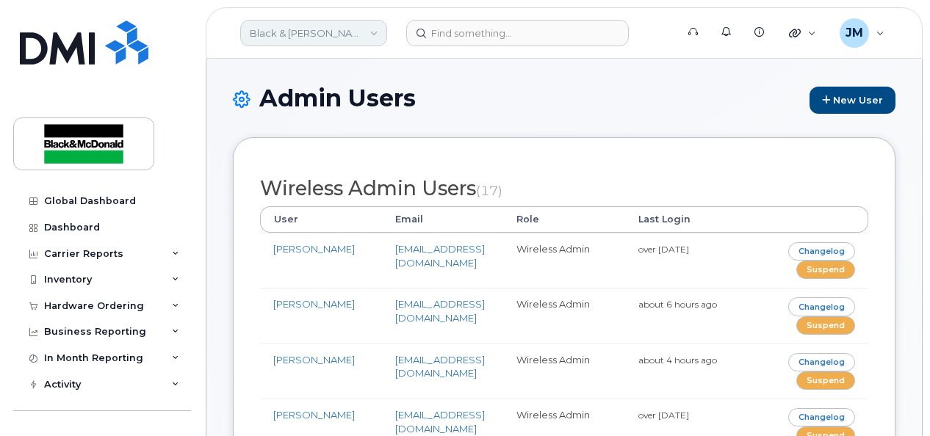
click at [373, 31] on link "Black & [PERSON_NAME] (0549489506)" at bounding box center [313, 33] width 147 height 26
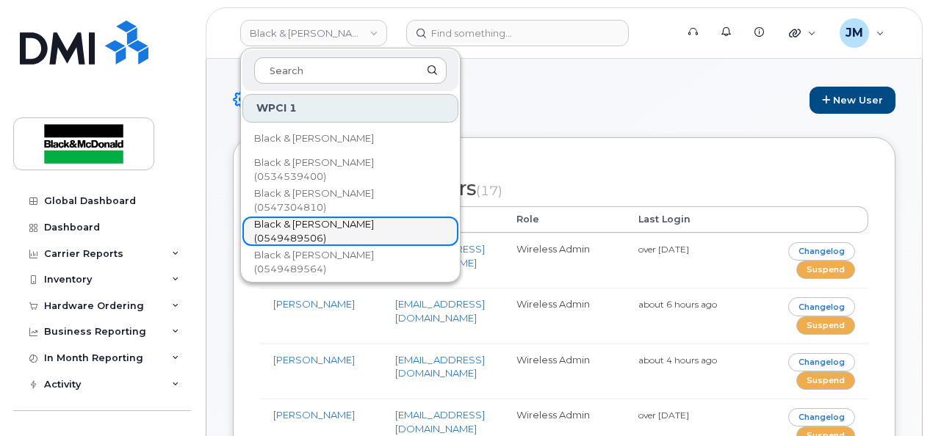
drag, startPoint x: 370, startPoint y: 232, endPoint x: 361, endPoint y: 225, distance: 11.0
click at [369, 231] on span "Black & [PERSON_NAME] (0549489506)" at bounding box center [338, 231] width 169 height 29
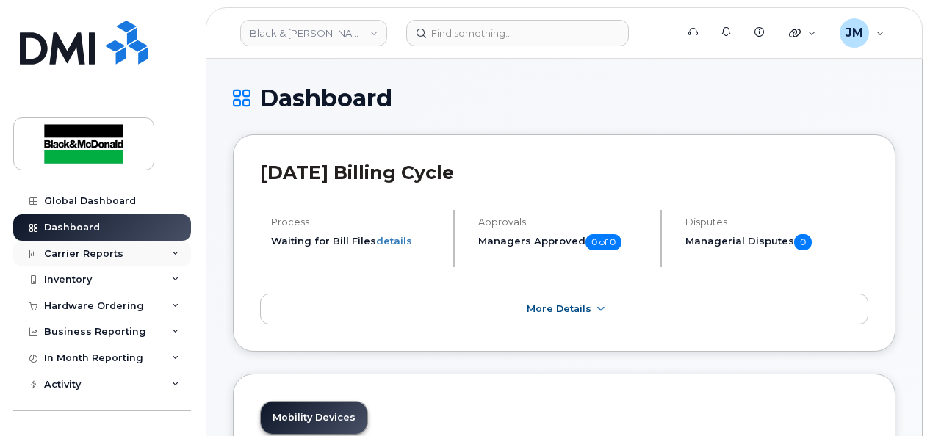
click at [172, 253] on icon at bounding box center [175, 253] width 7 height 7
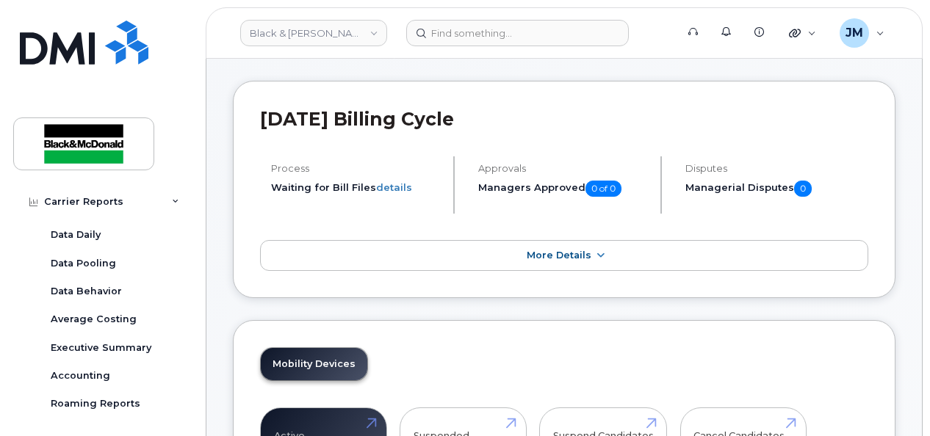
scroll to position [147, 0]
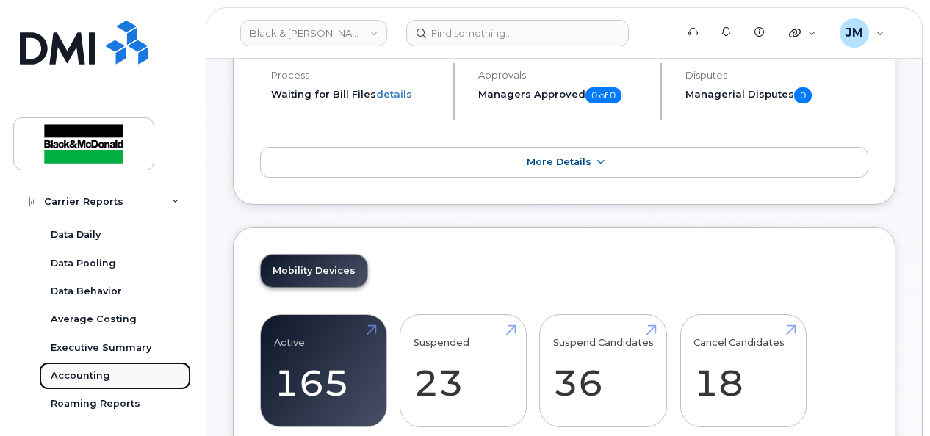
click at [95, 372] on div "Accounting" at bounding box center [80, 375] width 59 height 13
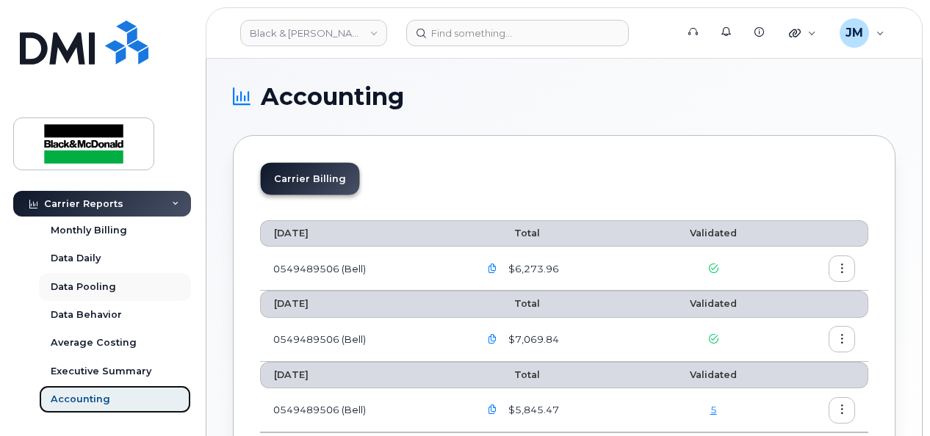
scroll to position [147, 0]
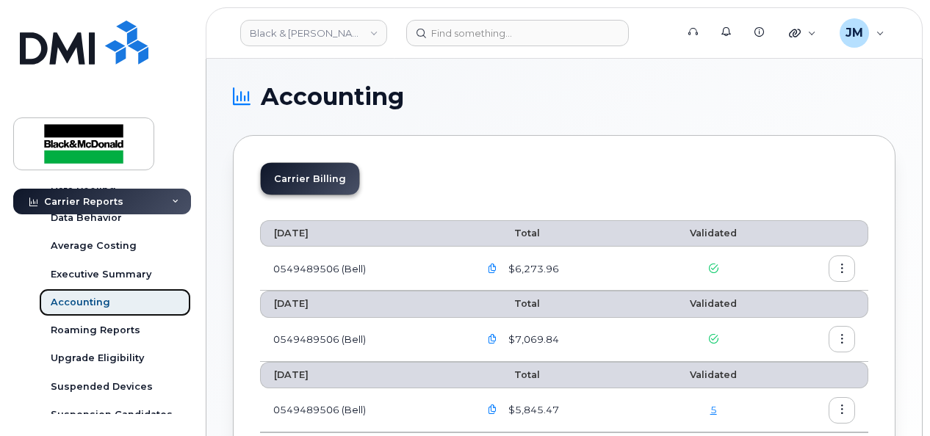
click at [134, 301] on link "Accounting" at bounding box center [115, 303] width 152 height 28
click at [72, 297] on div "Accounting" at bounding box center [80, 302] width 59 height 13
click at [72, 296] on div "Accounting" at bounding box center [80, 302] width 59 height 13
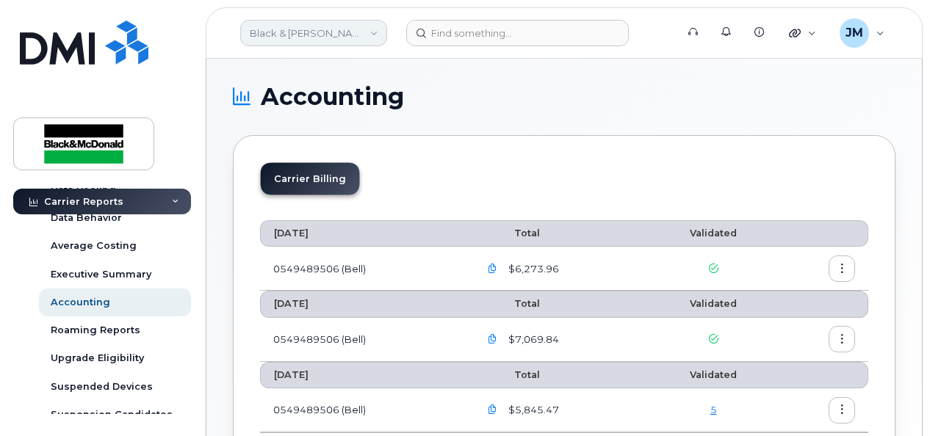
click at [374, 30] on link "Black & [PERSON_NAME] (0549489506)" at bounding box center [313, 33] width 147 height 26
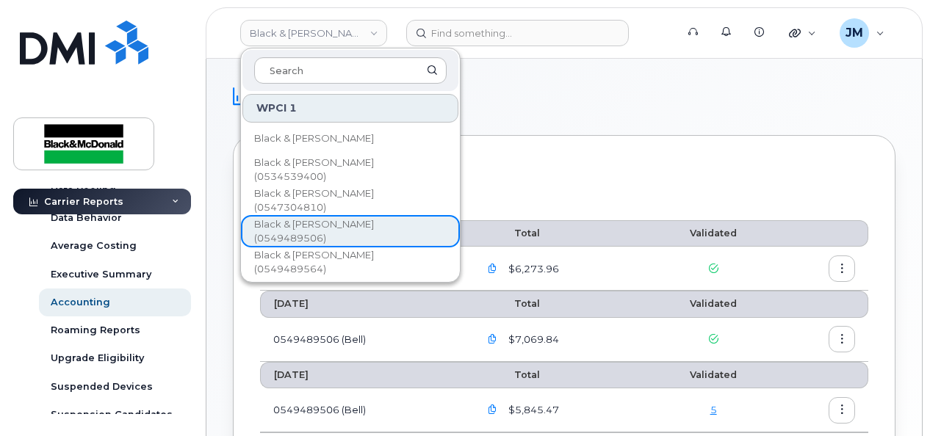
click at [640, 178] on div "Carrier Billing" at bounding box center [564, 184] width 608 height 45
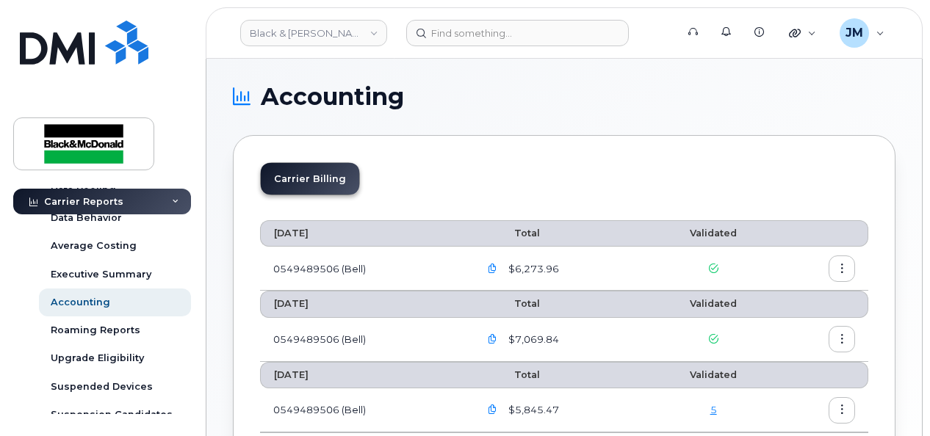
click at [843, 267] on icon "button" at bounding box center [842, 269] width 10 height 10
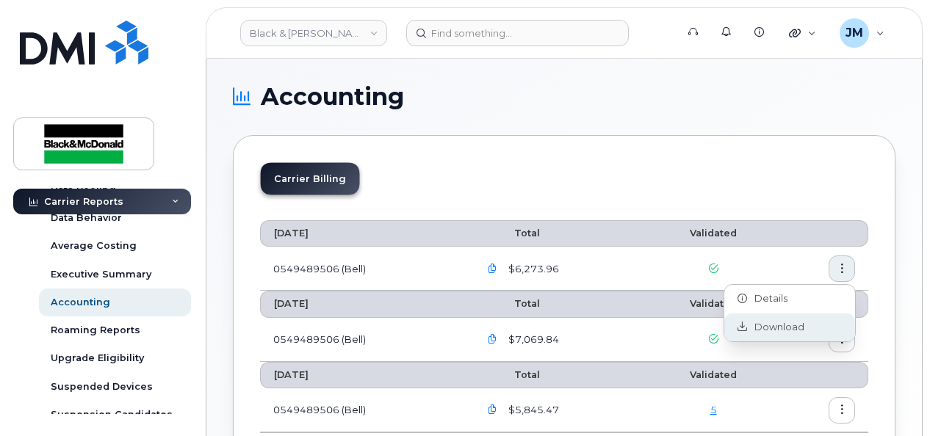
click at [786, 323] on span "Download" at bounding box center [775, 327] width 57 height 13
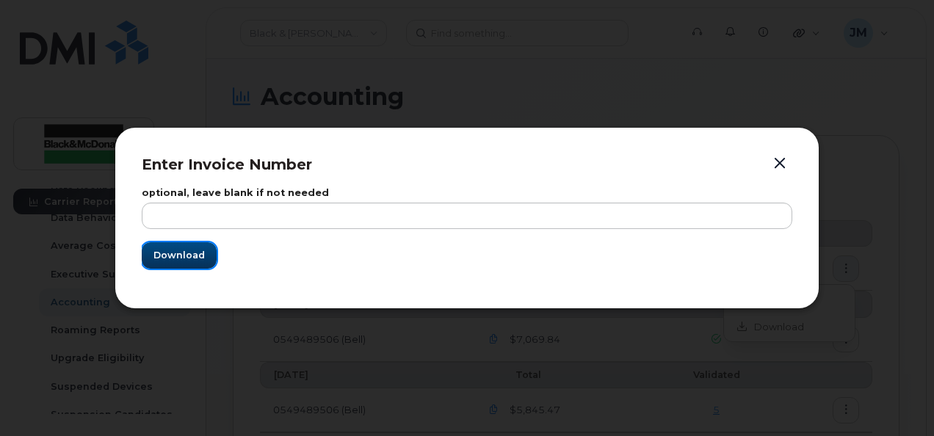
click at [194, 250] on span "Download" at bounding box center [178, 255] width 51 height 14
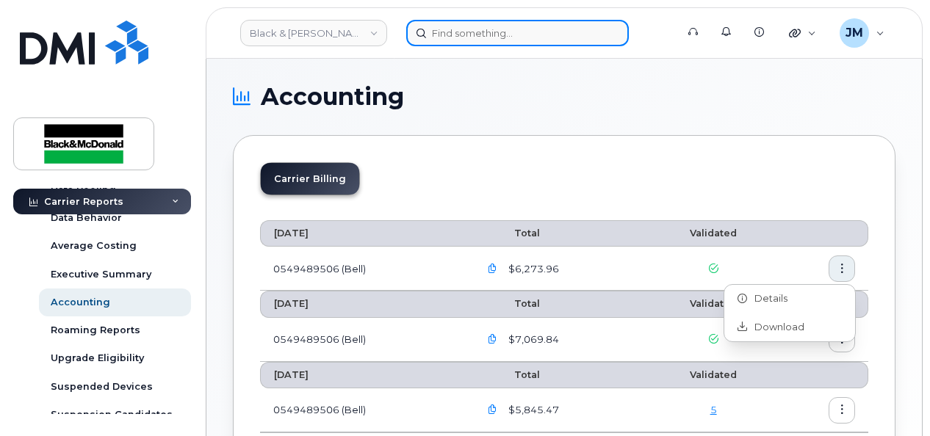
click at [442, 34] on input at bounding box center [517, 33] width 223 height 26
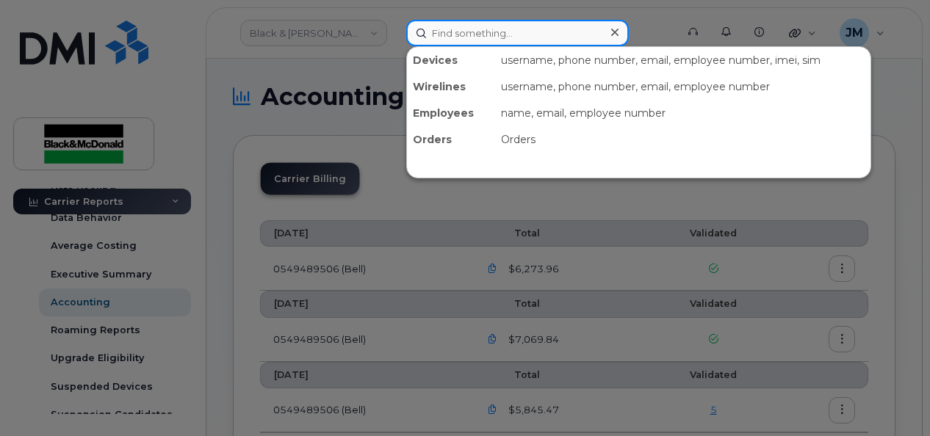
paste input "4166888099"
type input "4166888099"
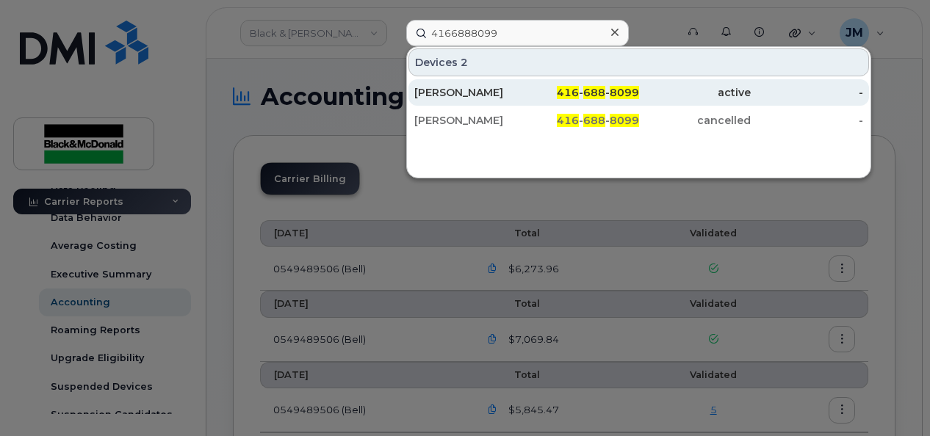
click at [614, 92] on span "8099" at bounding box center [624, 92] width 29 height 13
click at [614, 91] on span "8099" at bounding box center [624, 92] width 29 height 13
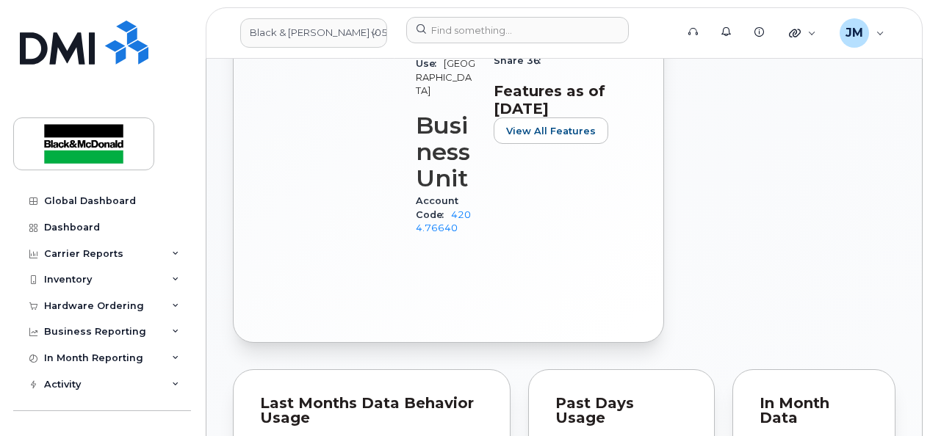
scroll to position [808, 0]
